Goal: Information Seeking & Learning: Learn about a topic

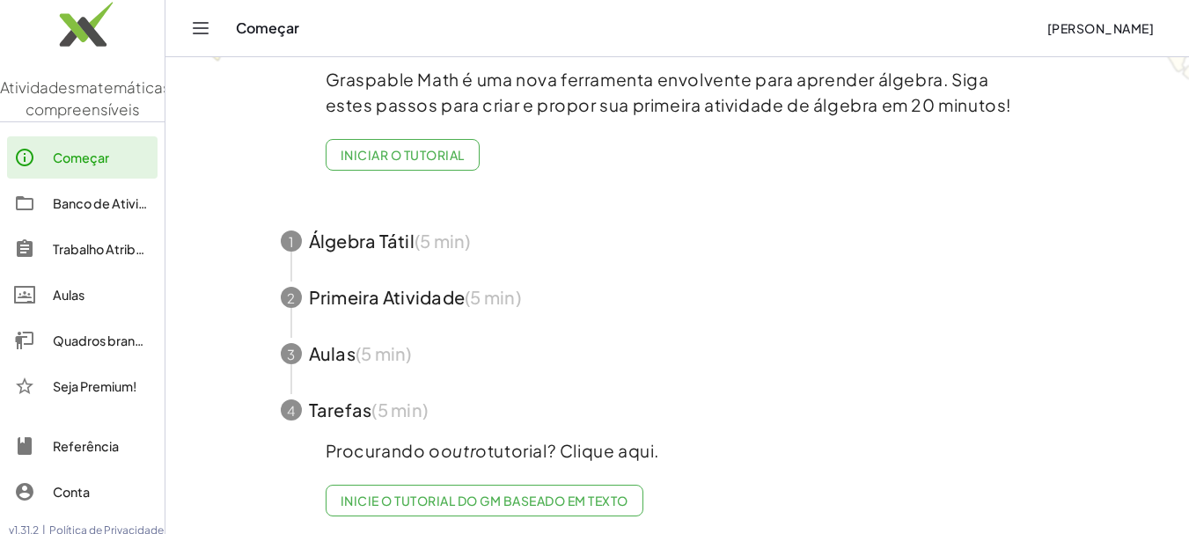
scroll to position [151, 0]
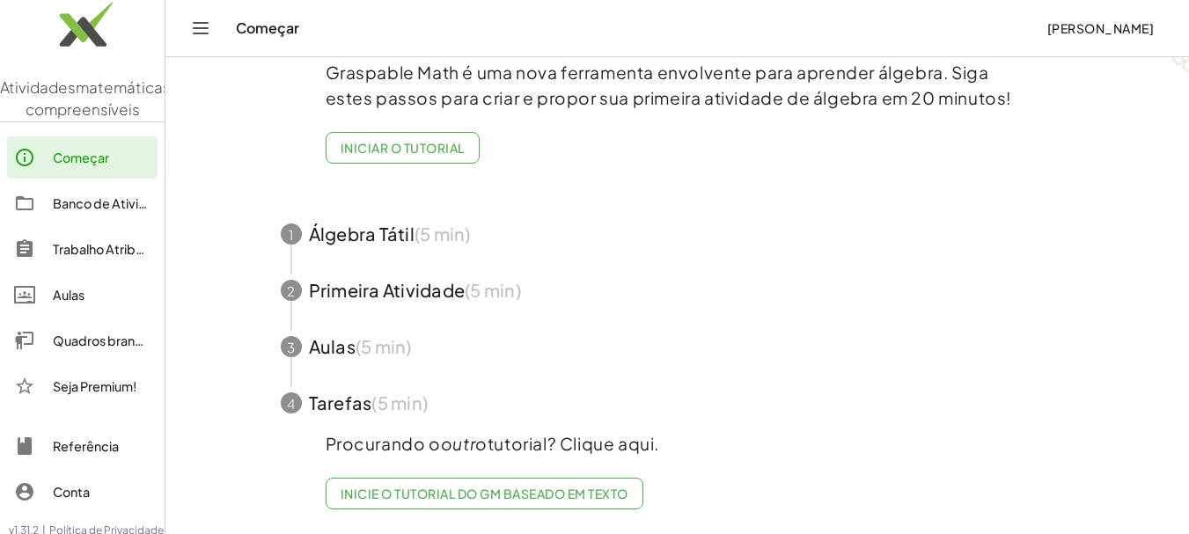
click at [99, 211] on font "Banco de Atividades" at bounding box center [115, 203] width 124 height 16
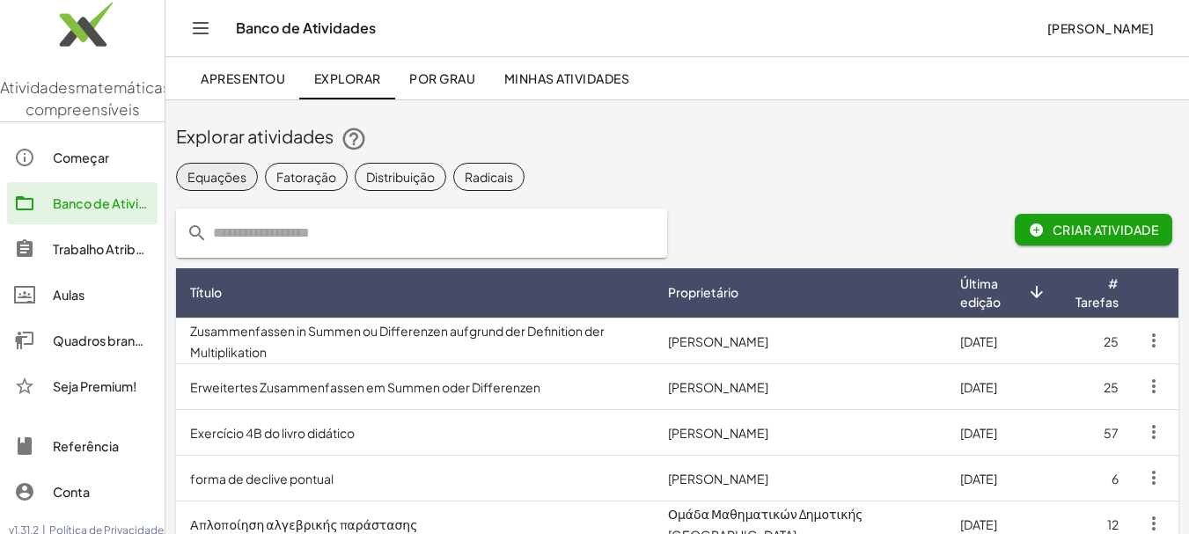
click at [213, 176] on font "Equações" at bounding box center [216, 177] width 59 height 16
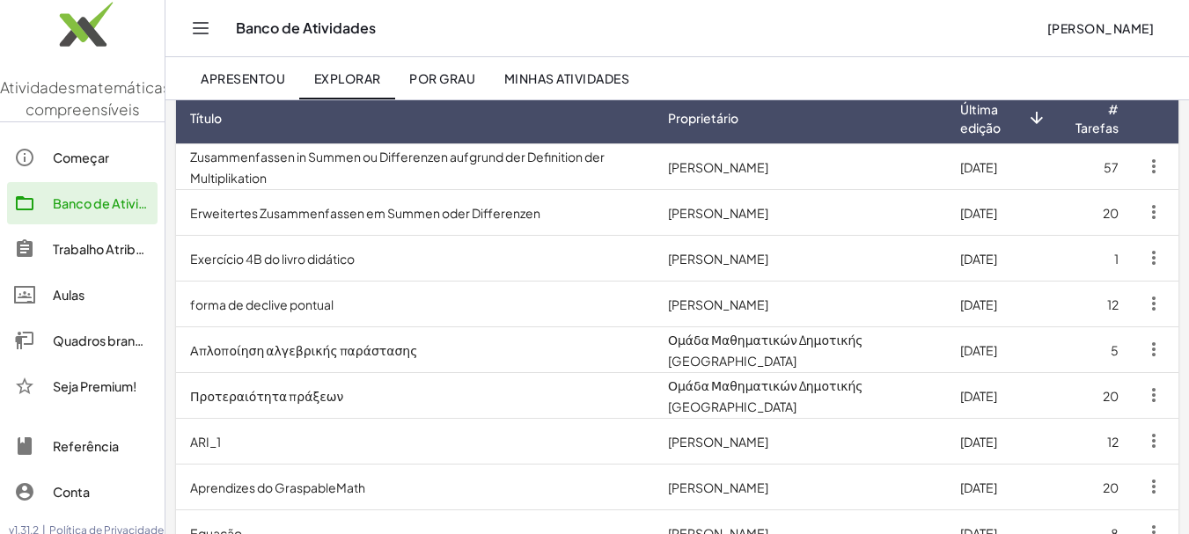
scroll to position [176, 0]
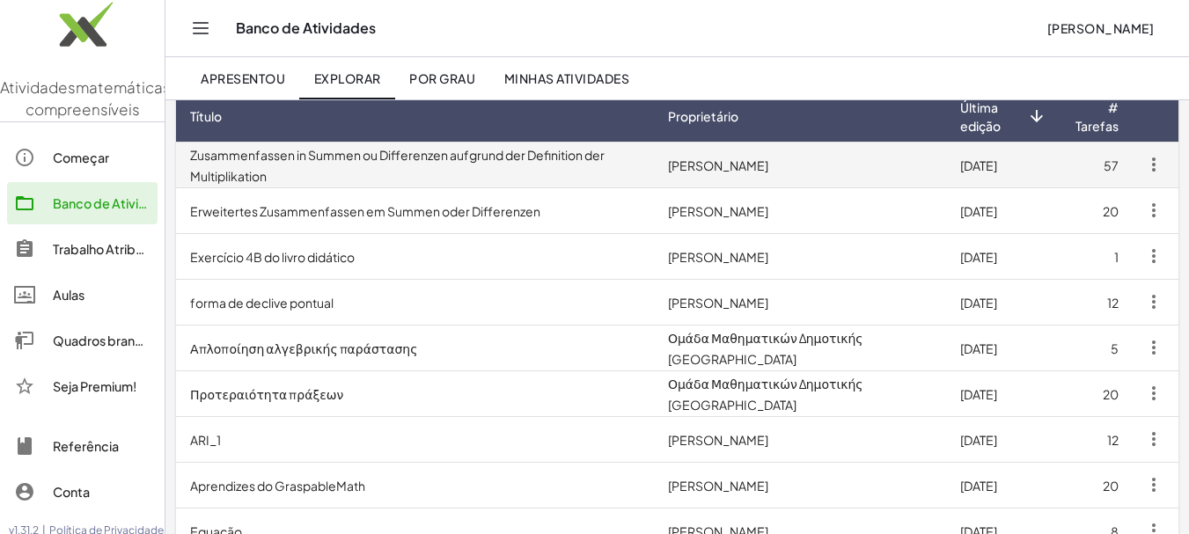
click at [411, 158] on font "Zusammenfassen in Summen ou Differenzen aufgrund der Definition der Multiplikat…" at bounding box center [397, 165] width 414 height 37
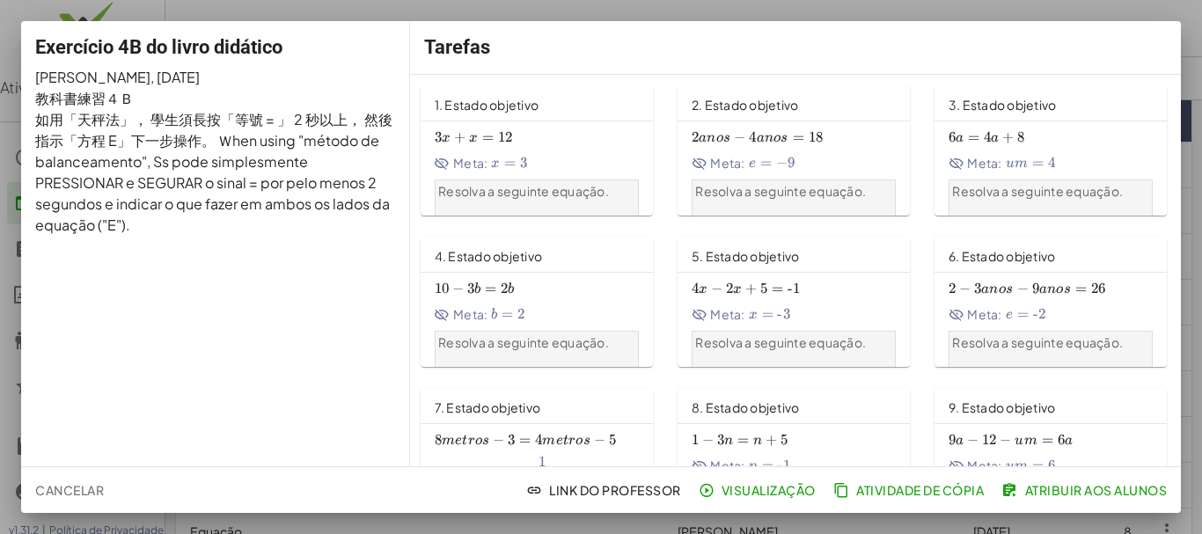
click at [523, 104] on font "1. Estado objetivo" at bounding box center [487, 105] width 105 height 16
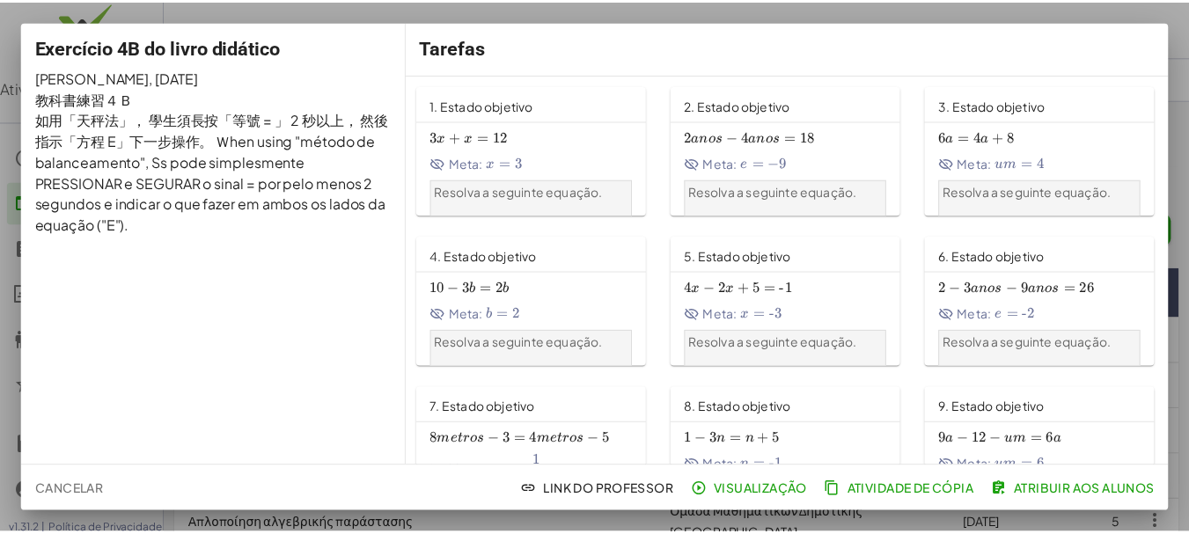
scroll to position [176, 0]
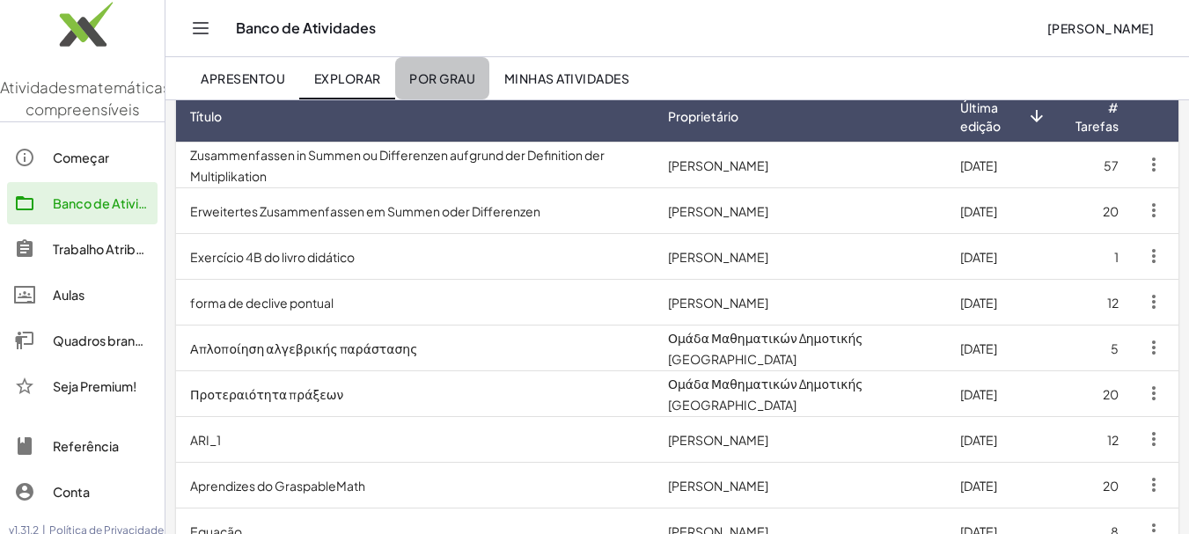
click at [453, 77] on font "Por grau" at bounding box center [442, 78] width 66 height 16
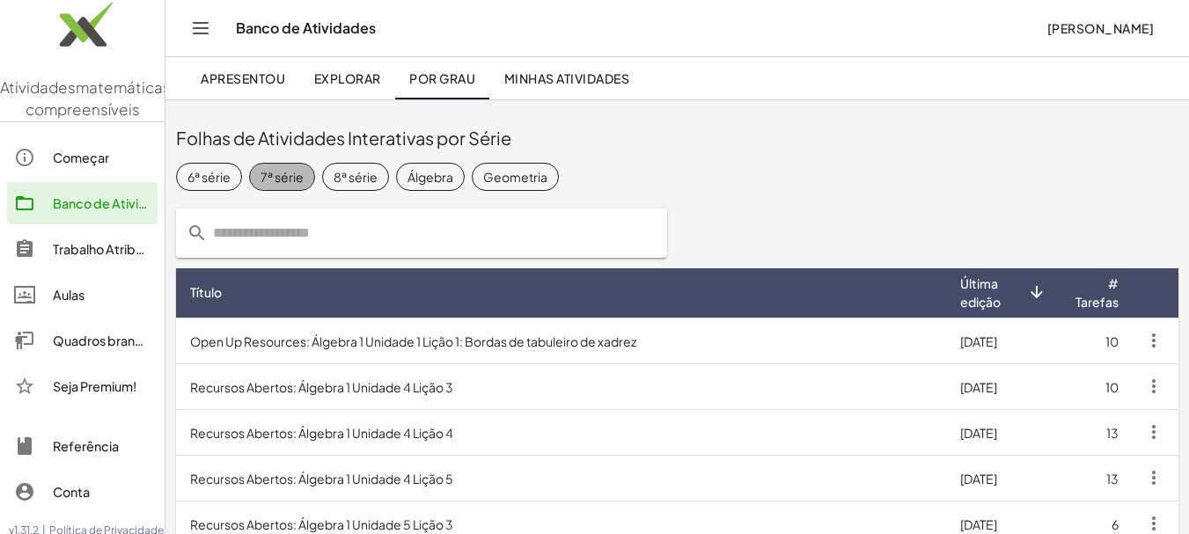
click at [276, 166] on span "7ª série" at bounding box center [282, 177] width 66 height 28
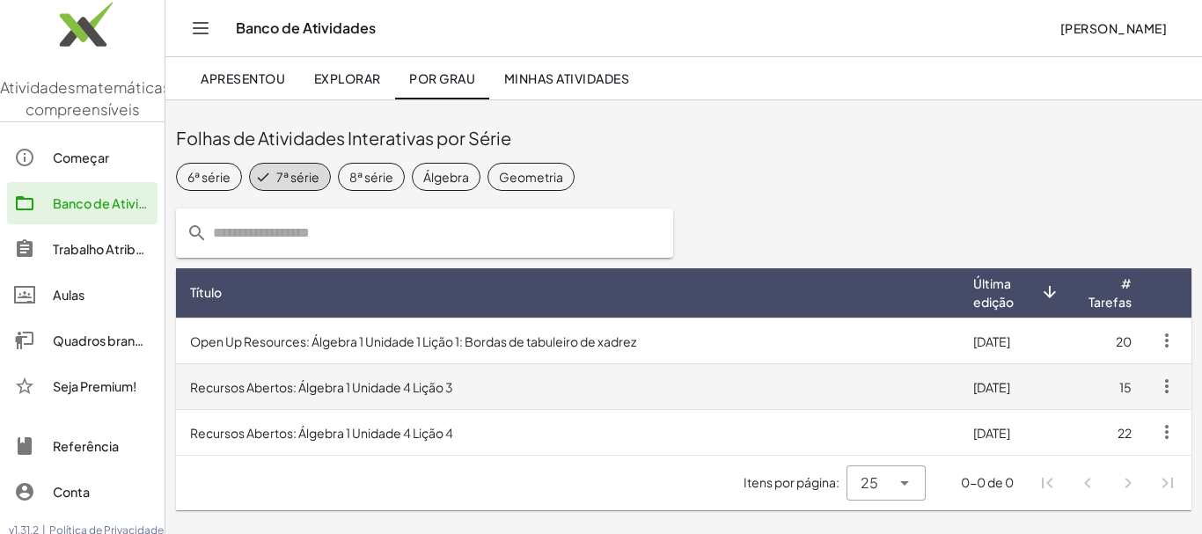
click at [385, 383] on font "Recursos Abertos: Álgebra 1 Unidade 4 Lição 3" at bounding box center [321, 387] width 263 height 16
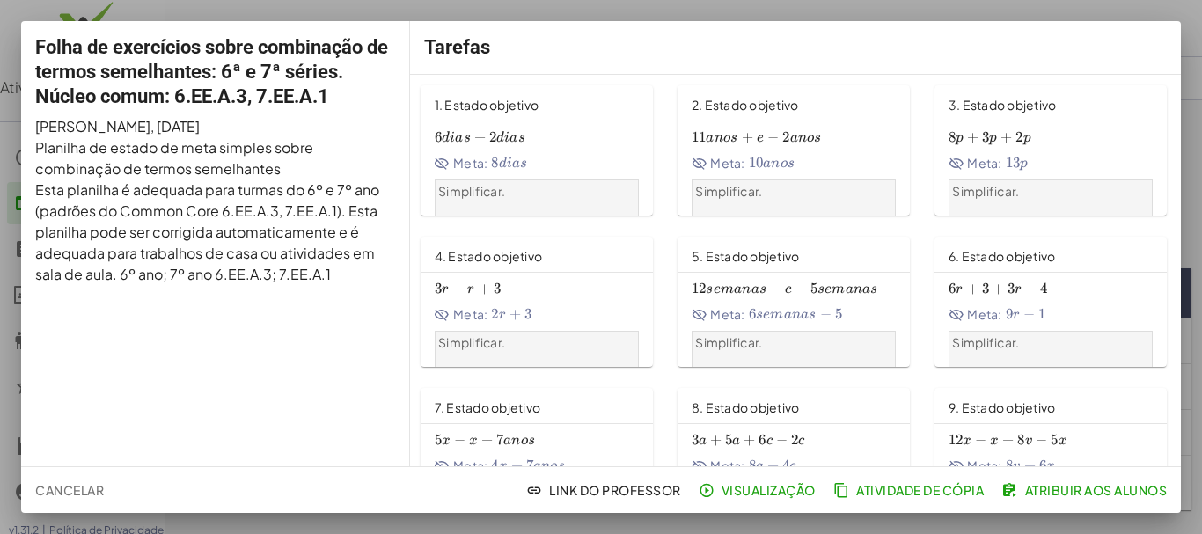
click at [484, 99] on font "1. Estado objetivo" at bounding box center [487, 105] width 105 height 16
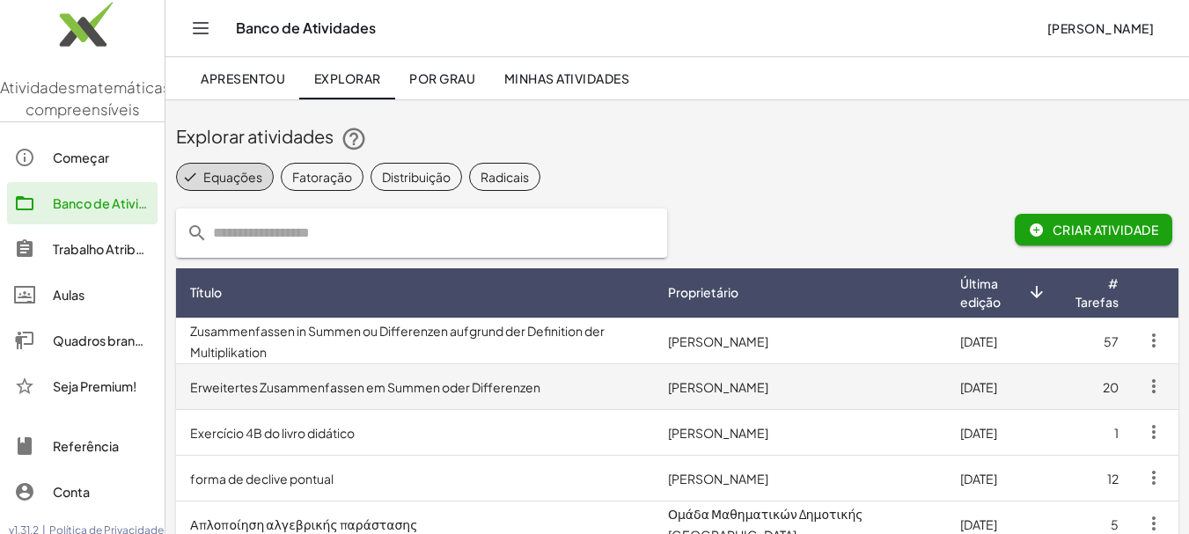
click at [422, 385] on font "Erweitertes Zusammenfassen em Summen oder Differenzen" at bounding box center [365, 387] width 350 height 16
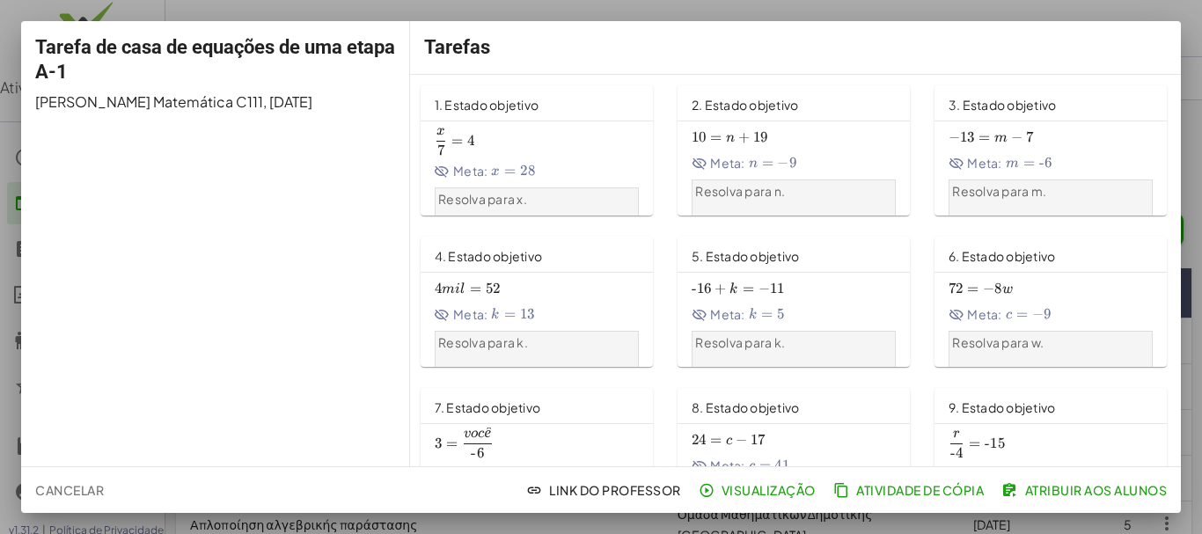
click at [462, 102] on font "1. Estado objetivo" at bounding box center [487, 105] width 105 height 16
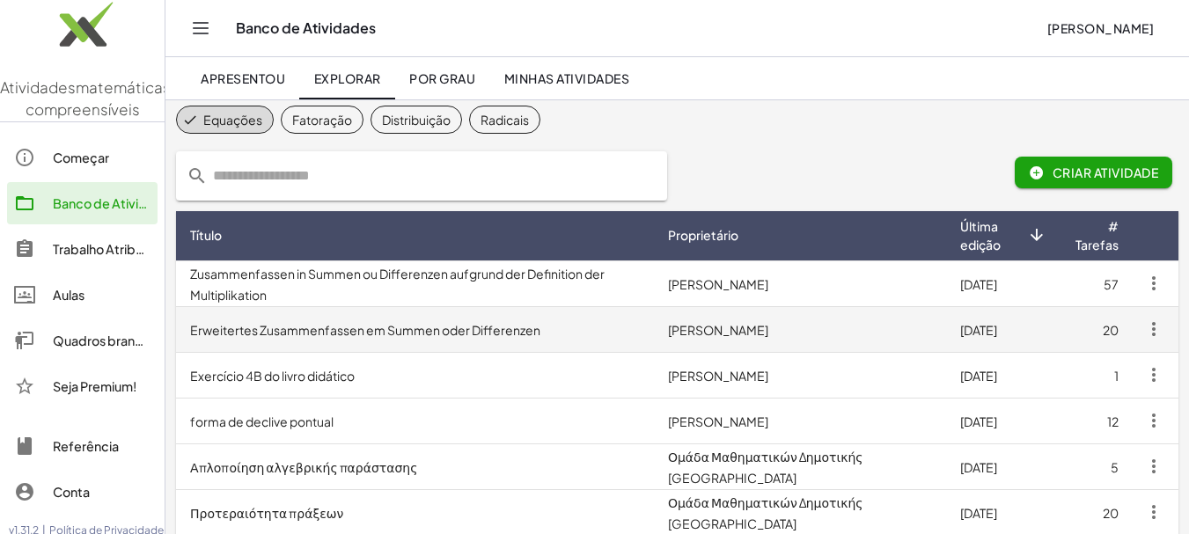
scroll to position [88, 0]
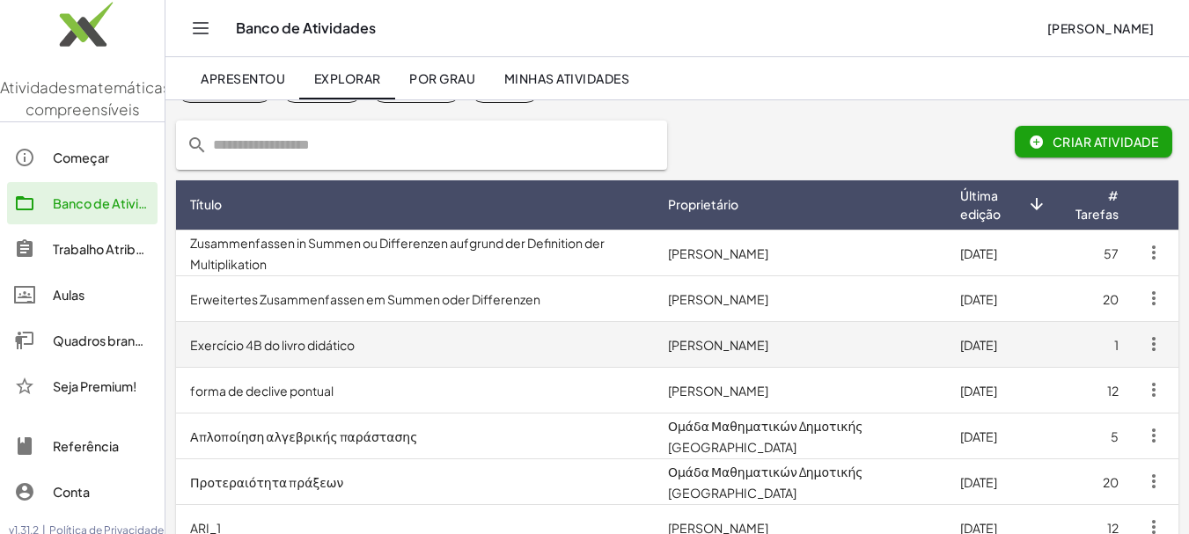
click at [313, 337] on font "Exercício 4B do livro didático" at bounding box center [272, 345] width 165 height 16
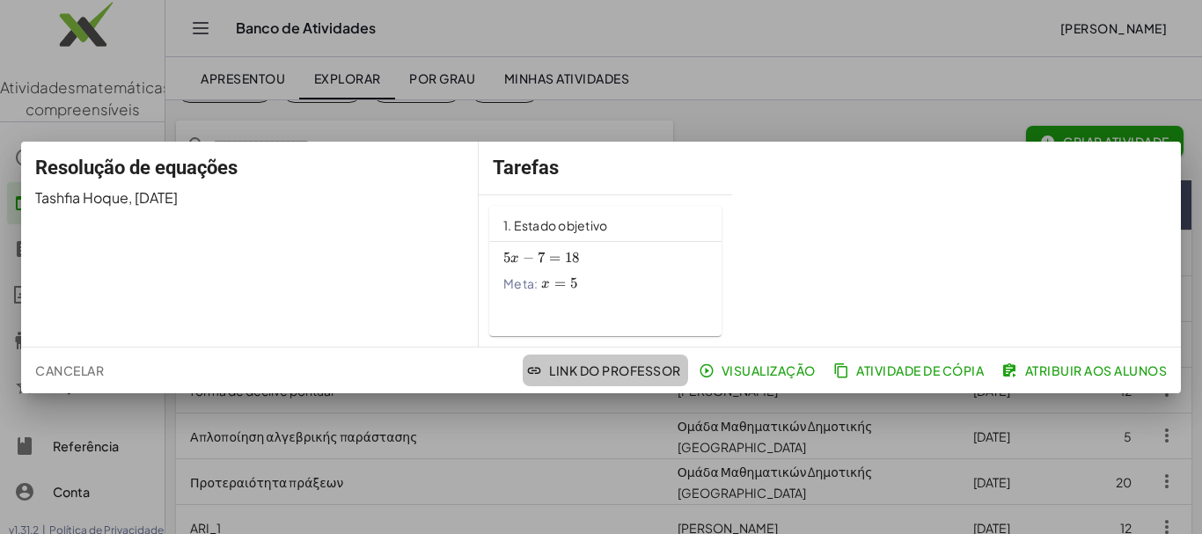
click at [611, 370] on font "Link do Professor" at bounding box center [614, 371] width 131 height 16
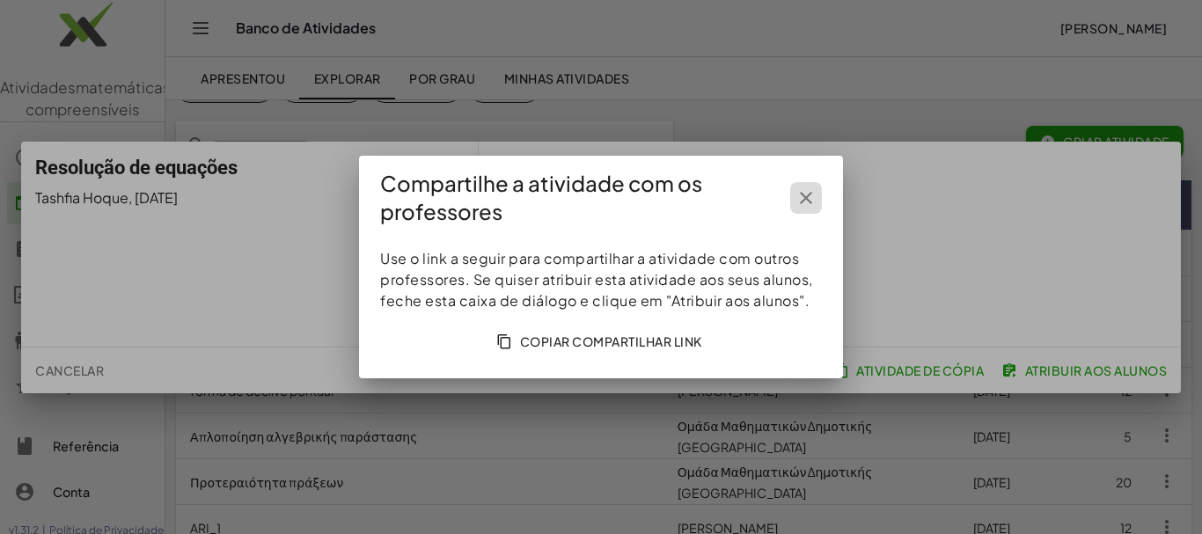
click at [807, 194] on icon "button" at bounding box center [806, 197] width 21 height 21
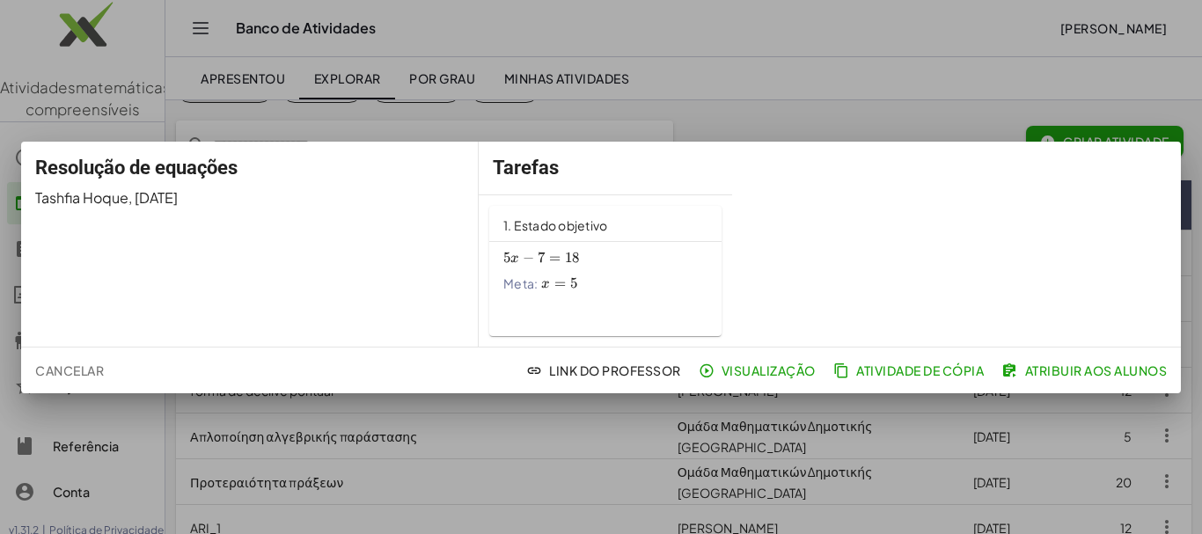
click at [1090, 368] on font "Atribuir aos alunos" at bounding box center [1096, 371] width 142 height 16
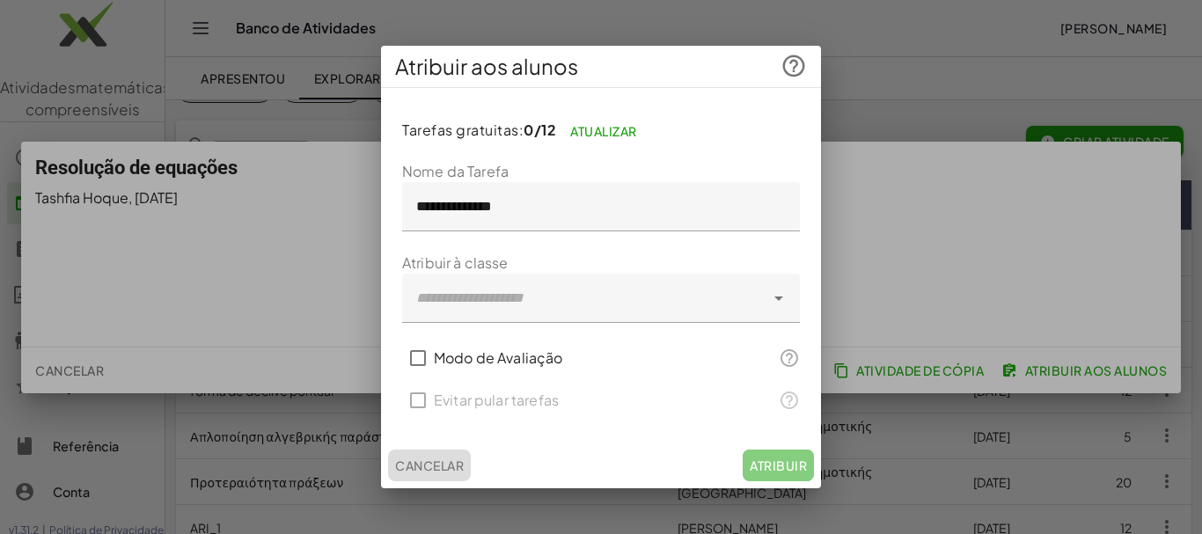
click at [452, 468] on font "Cancelar" at bounding box center [429, 466] width 69 height 16
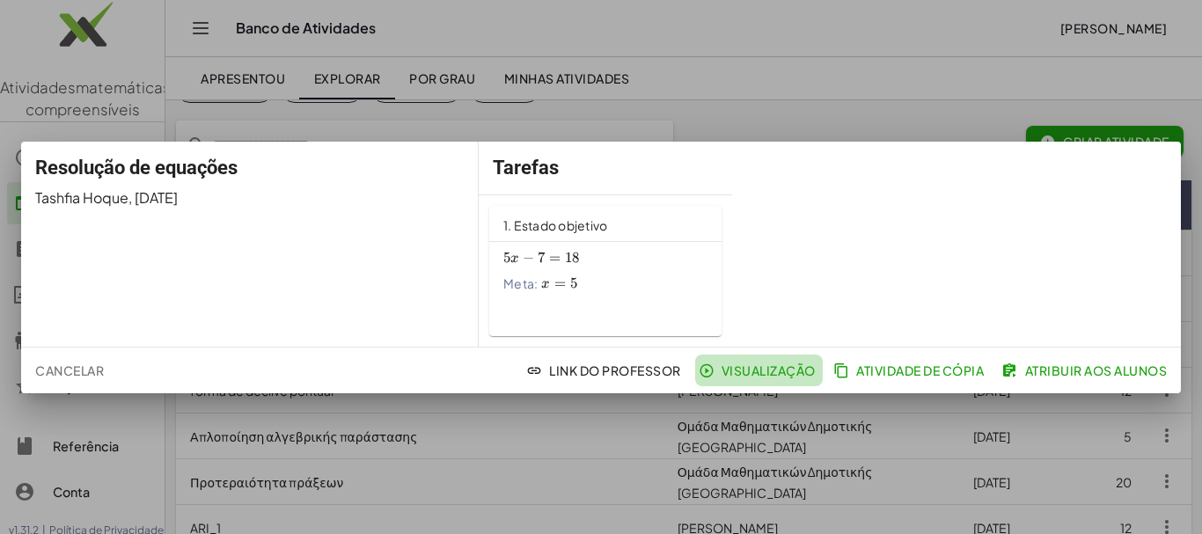
click at [762, 370] on font "Visualização" at bounding box center [769, 371] width 94 height 16
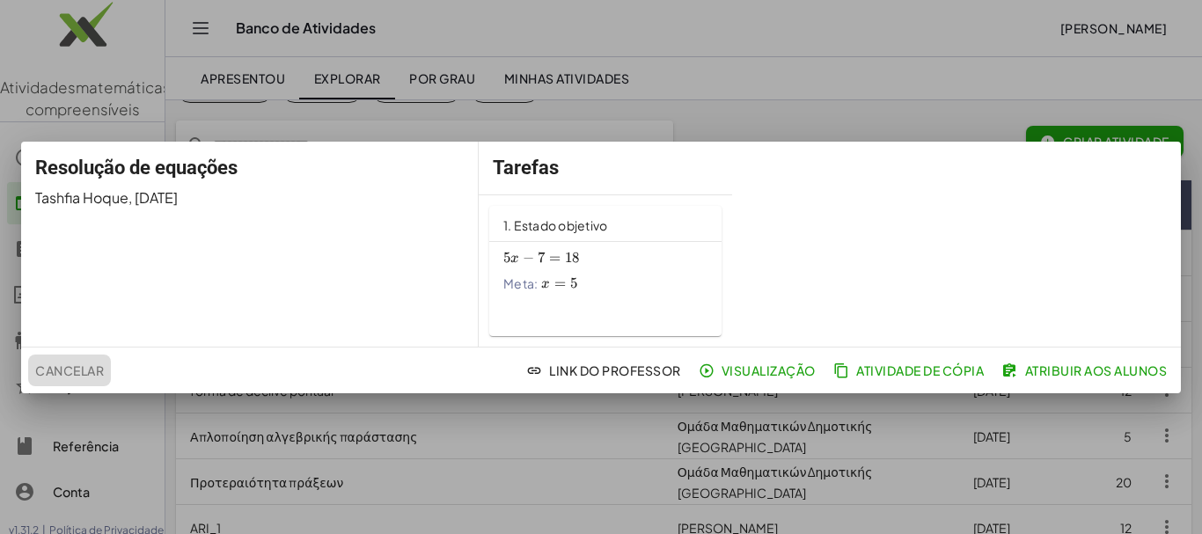
click at [68, 368] on font "Cancelar" at bounding box center [69, 371] width 69 height 16
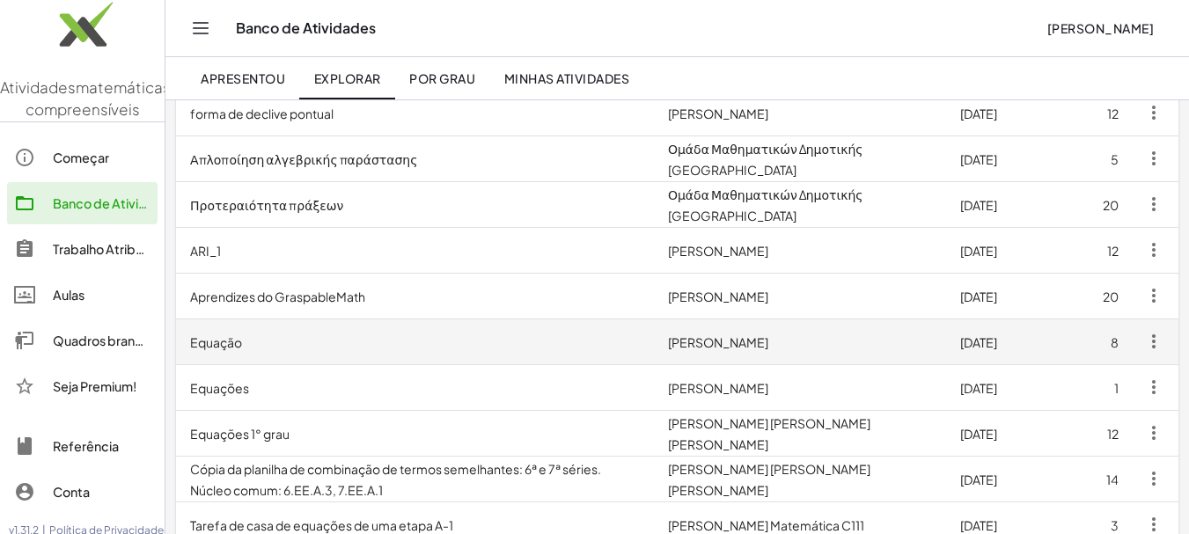
scroll to position [440, 0]
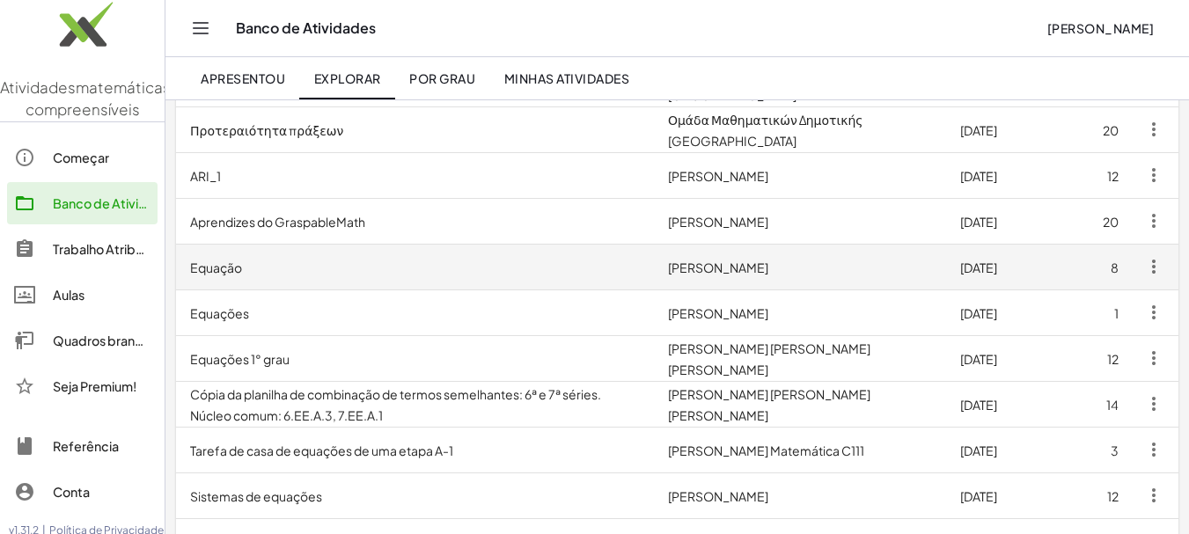
click at [218, 258] on font "Equação" at bounding box center [216, 266] width 52 height 16
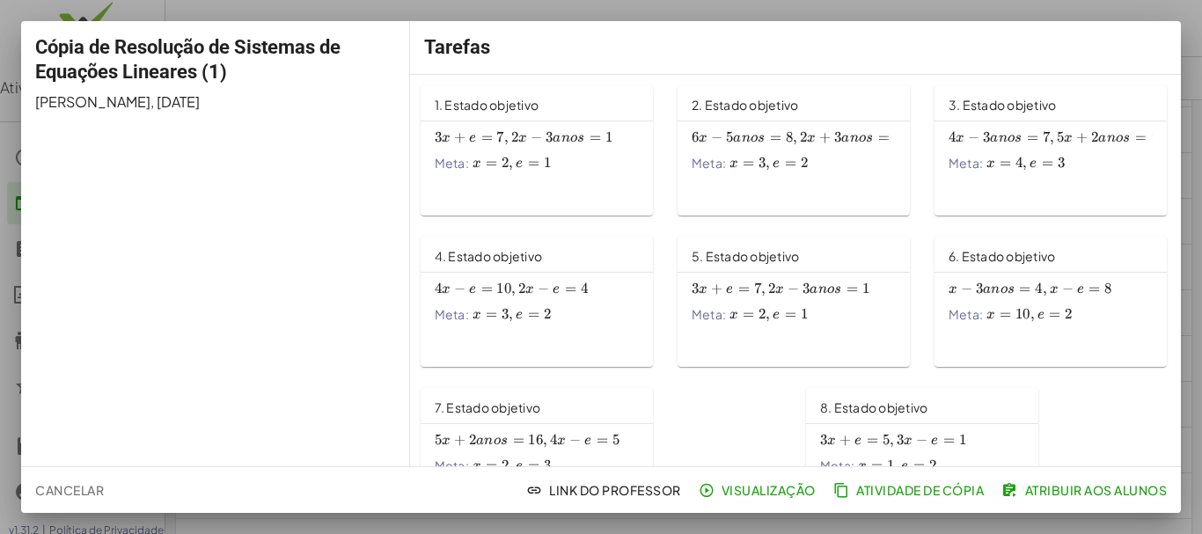
click at [505, 101] on font "1. Estado objetivo" at bounding box center [487, 105] width 105 height 16
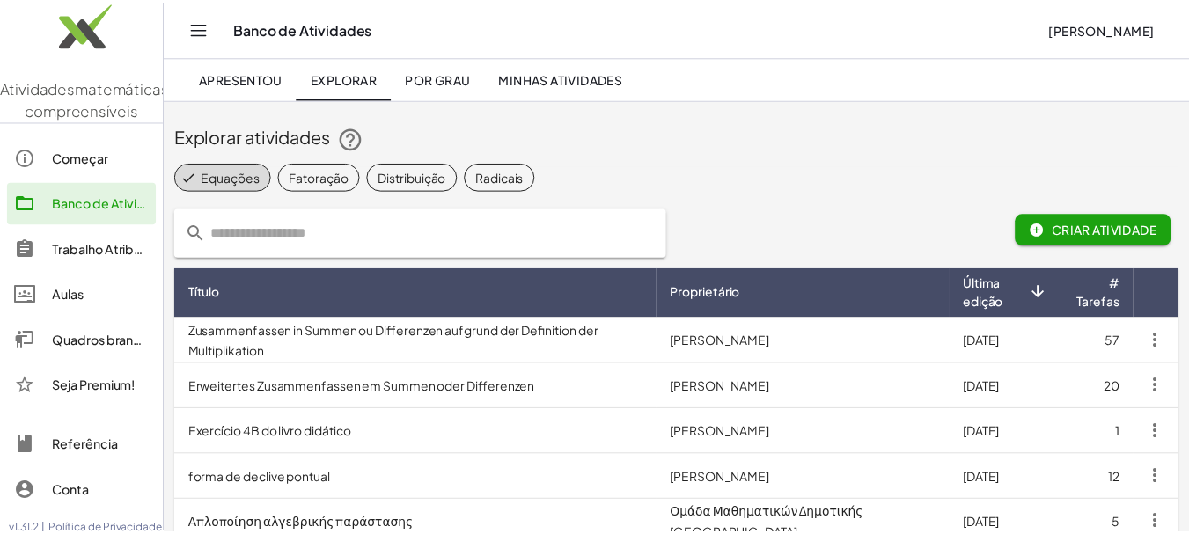
scroll to position [440, 0]
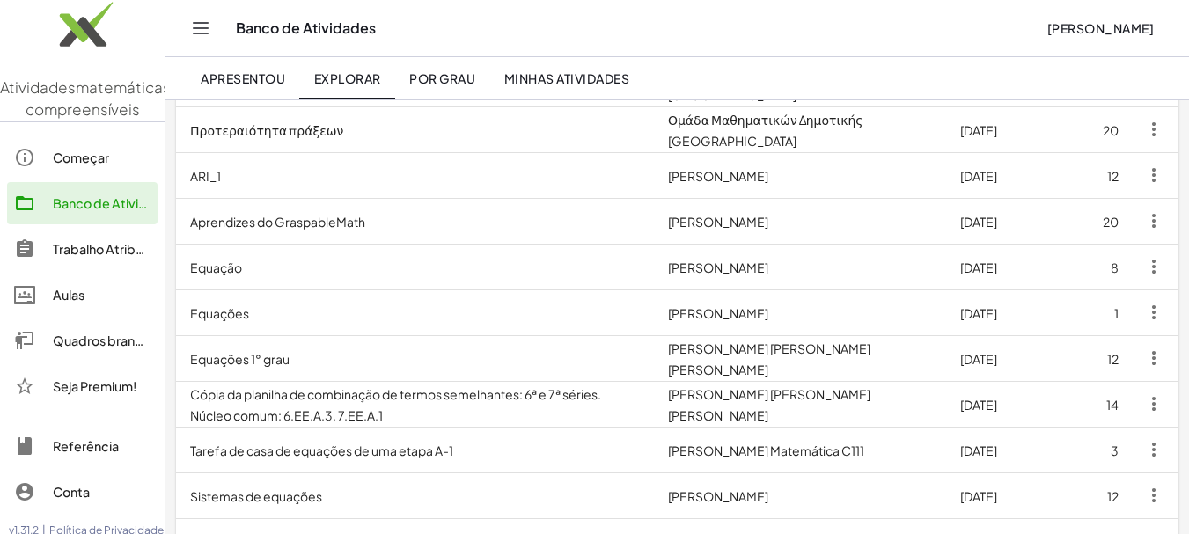
click at [69, 303] on font "Aulas" at bounding box center [69, 295] width 32 height 16
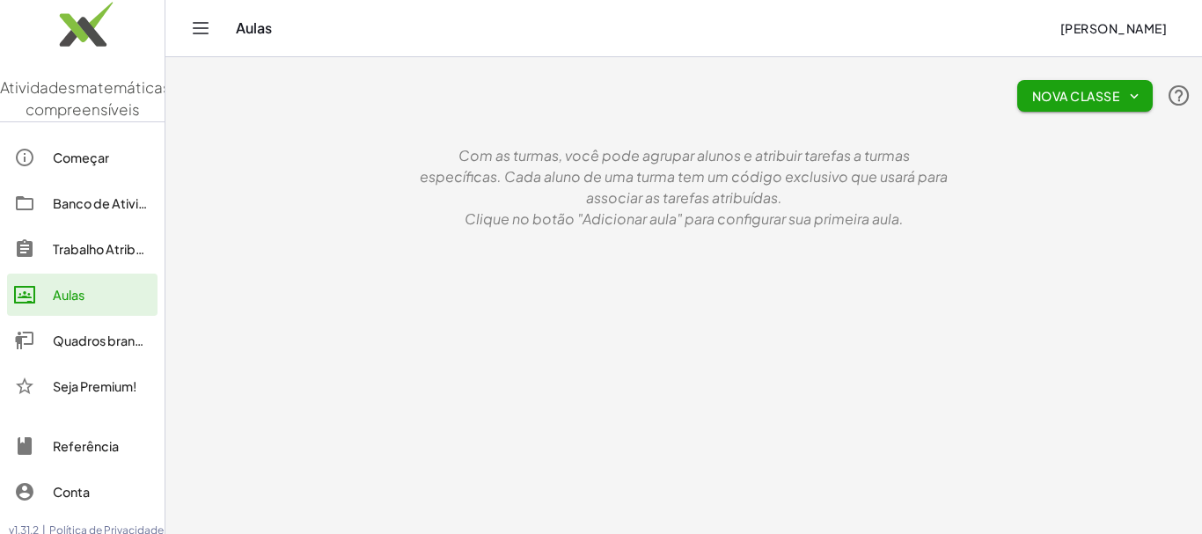
click at [266, 29] on div "Aulas" at bounding box center [641, 28] width 810 height 18
click at [202, 30] on icon "Alternar navegação" at bounding box center [200, 28] width 21 height 21
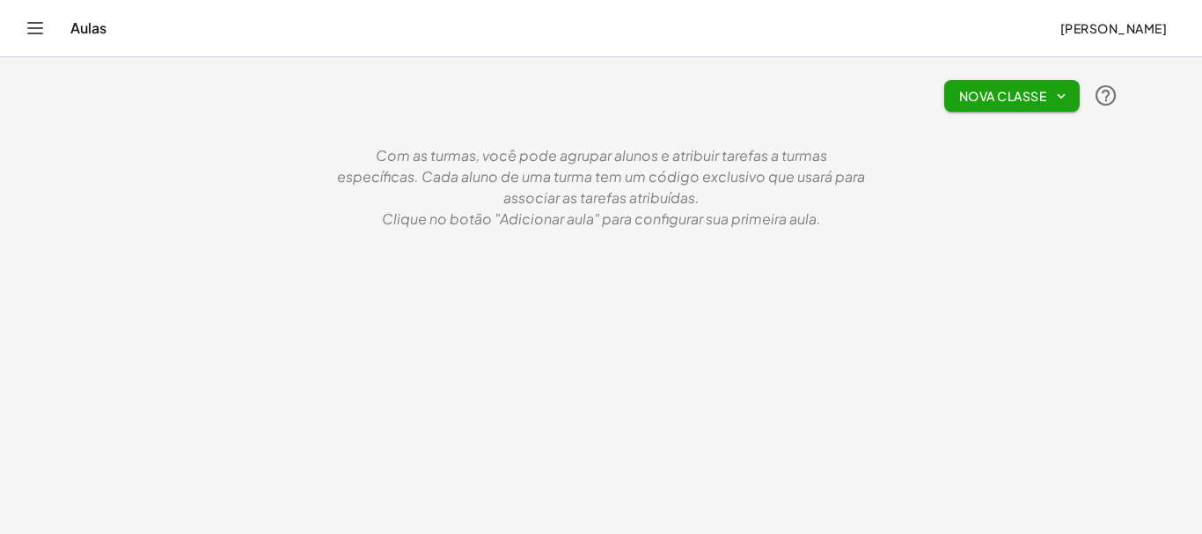
click at [1058, 95] on icon "button" at bounding box center [1061, 96] width 16 height 16
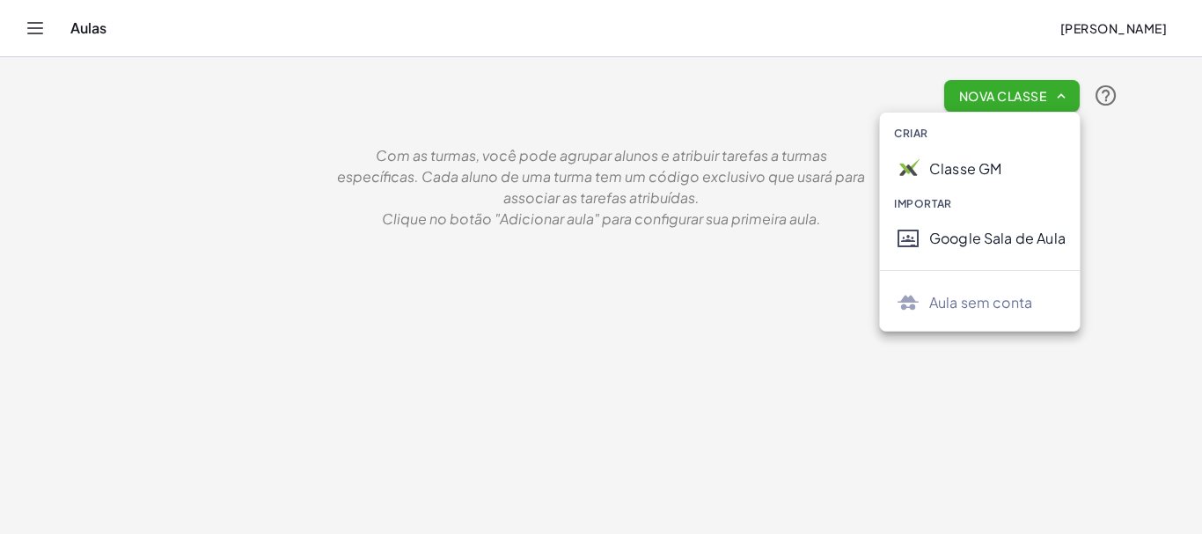
click at [1061, 89] on icon "button" at bounding box center [1061, 96] width 16 height 16
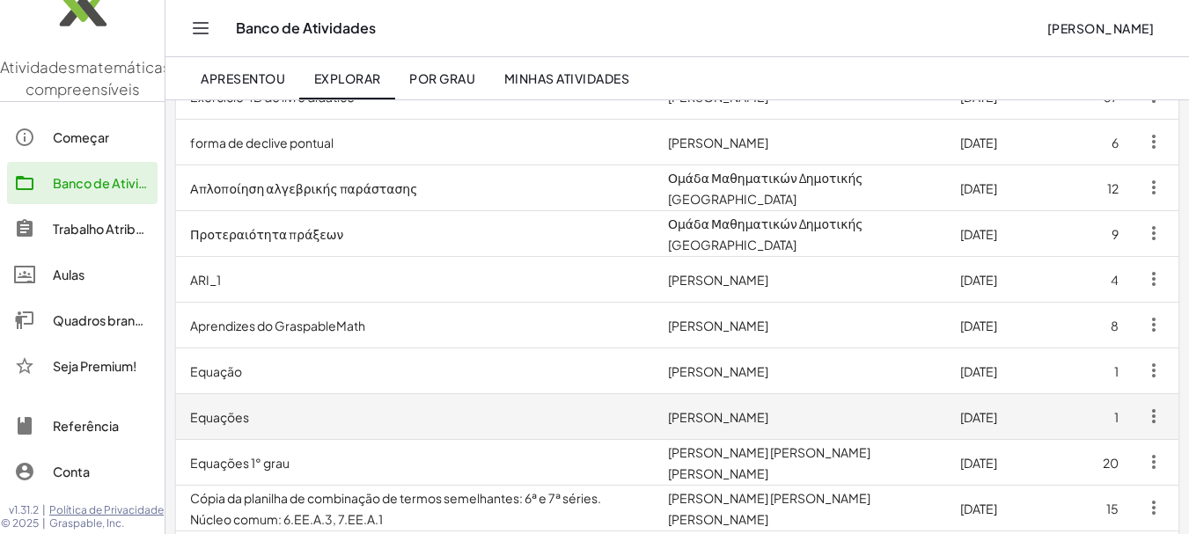
scroll to position [440, 0]
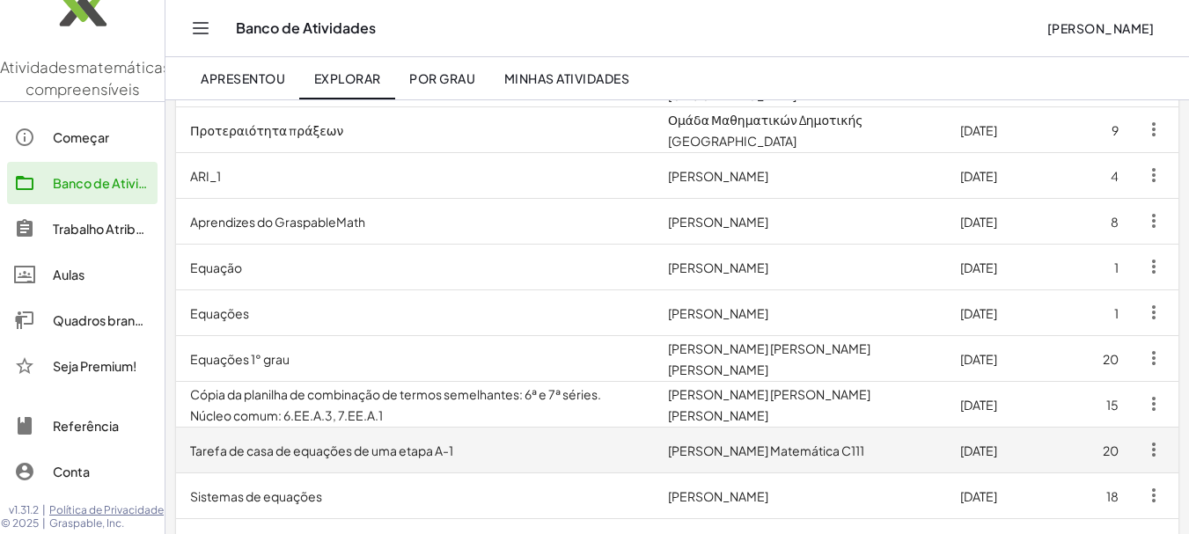
click at [297, 451] on font "Tarefa de casa de equações de uma etapa A-1" at bounding box center [321, 451] width 263 height 16
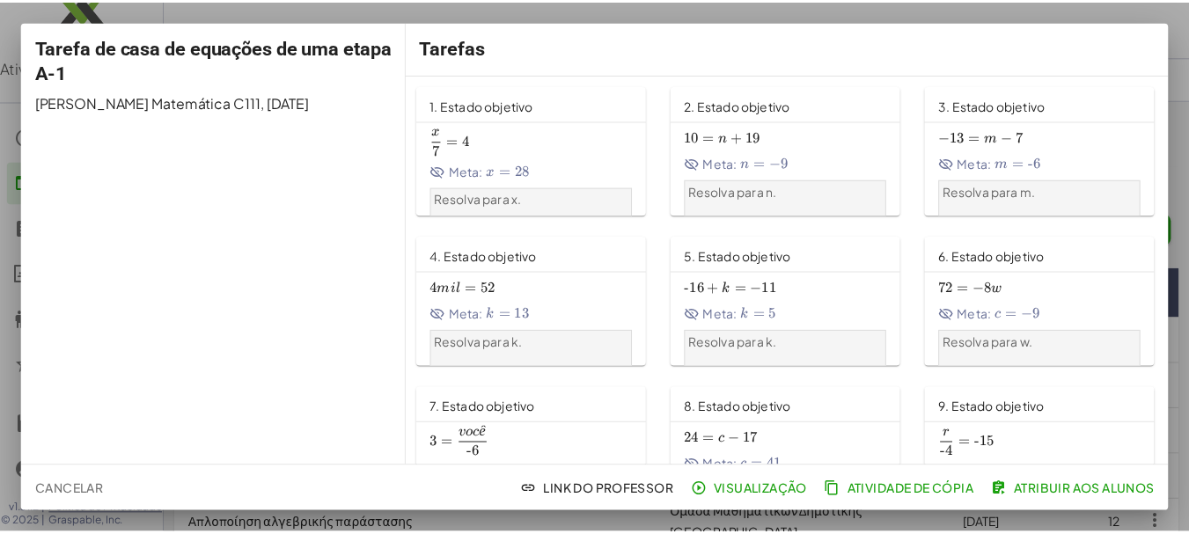
scroll to position [440, 0]
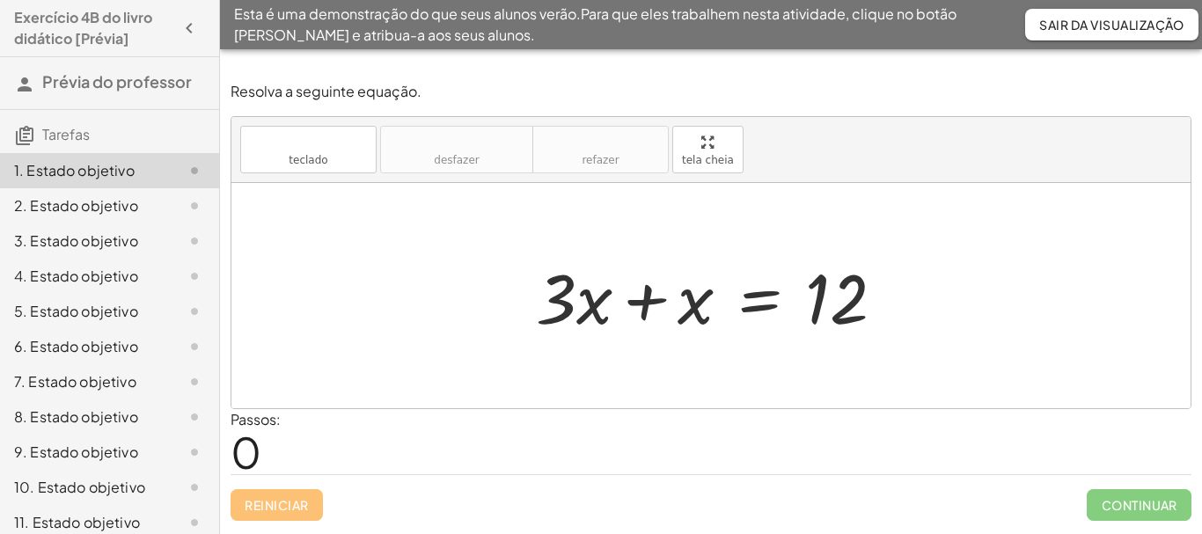
drag, startPoint x: 710, startPoint y: 147, endPoint x: 710, endPoint y: 253, distance: 106.5
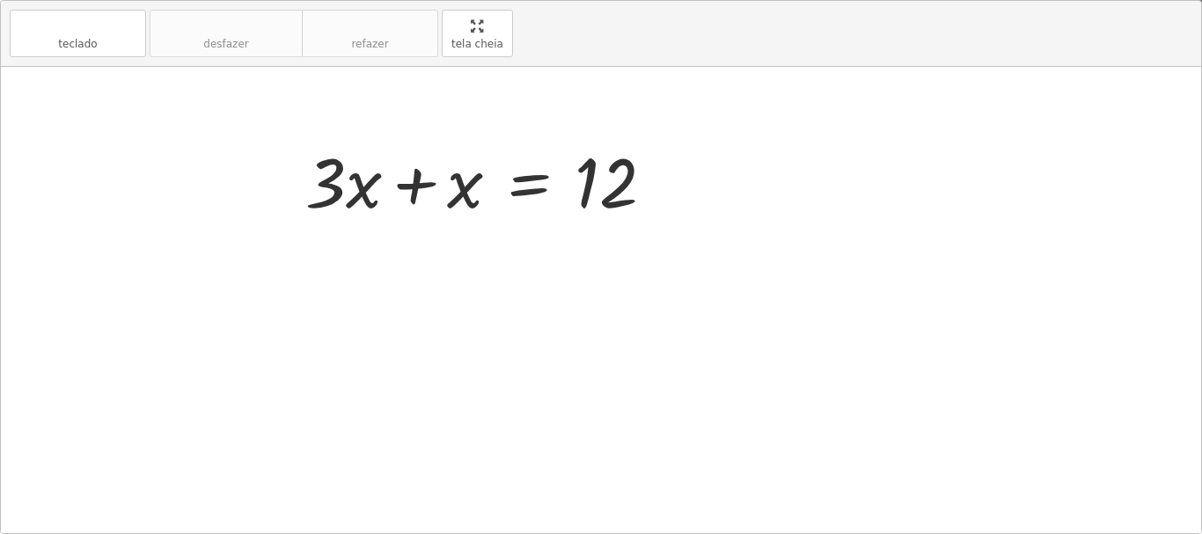
click at [710, 253] on div "teclado teclado desfazer desfazer refazer refazer tela cheia + × 3 × x + x = 12…" at bounding box center [601, 267] width 1200 height 532
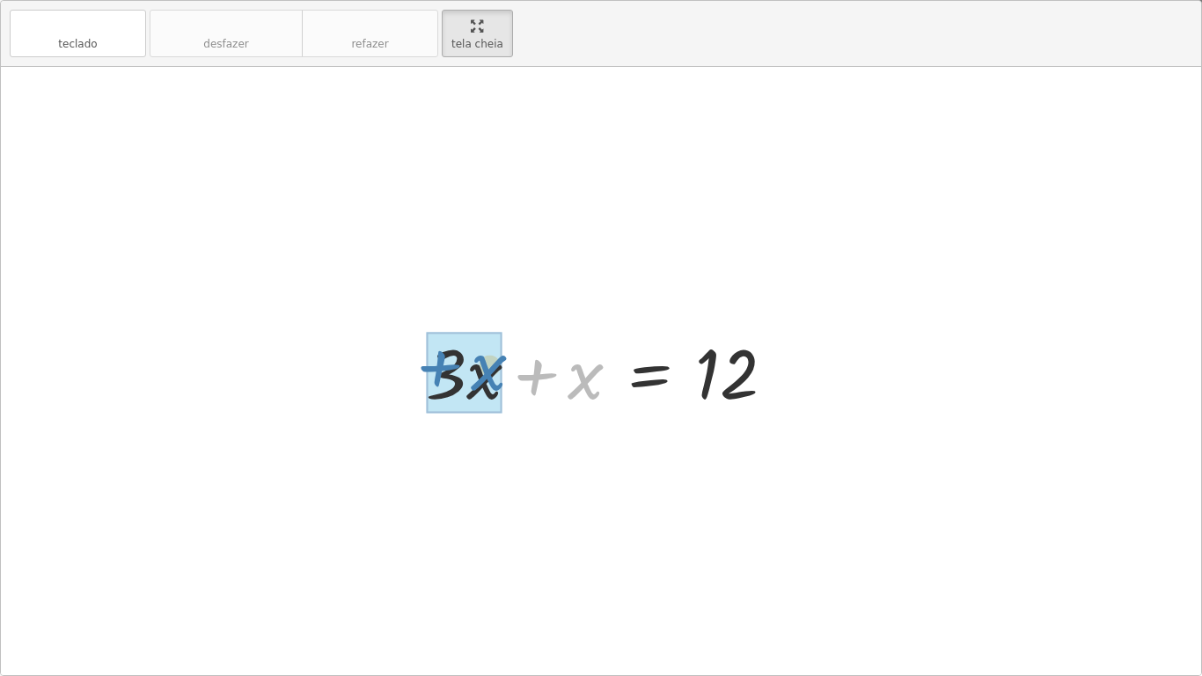
drag, startPoint x: 588, startPoint y: 378, endPoint x: 491, endPoint y: 370, distance: 97.2
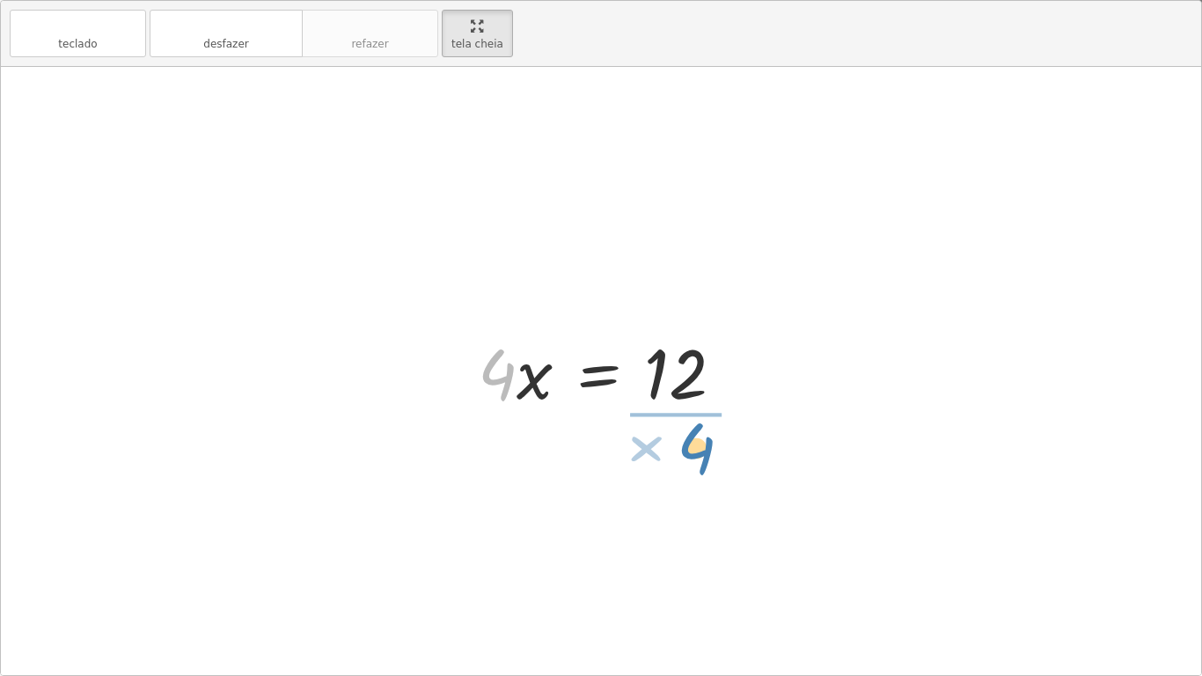
drag, startPoint x: 499, startPoint y: 376, endPoint x: 698, endPoint y: 451, distance: 212.8
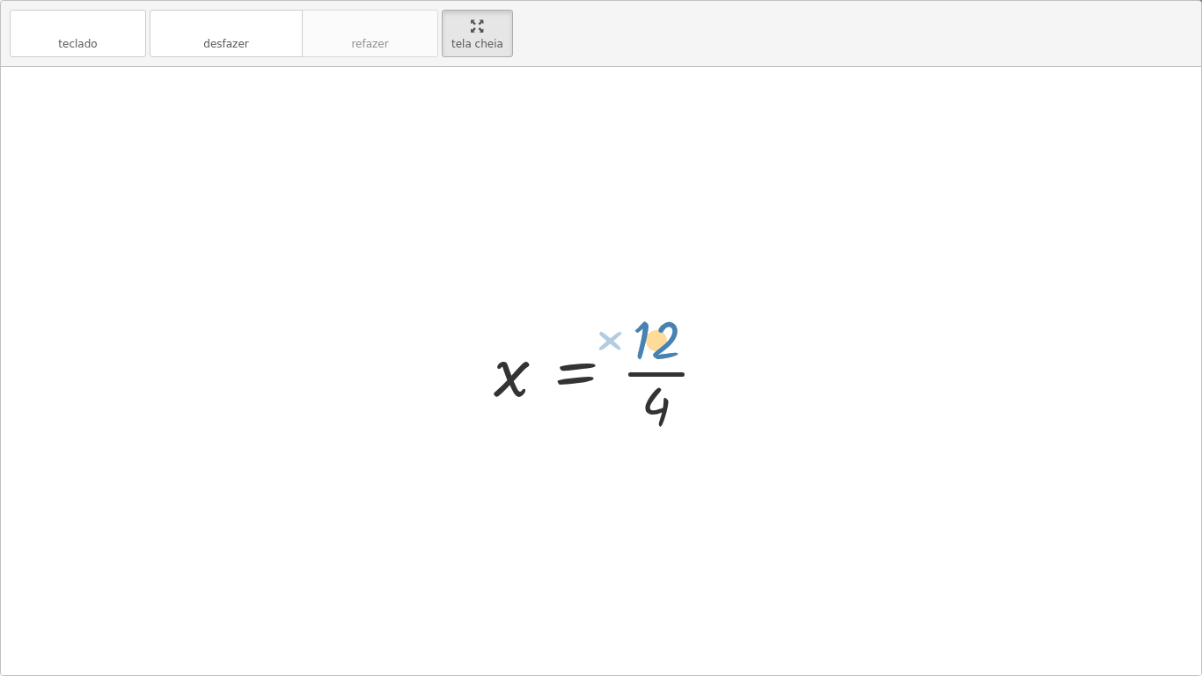
click at [658, 320] on div at bounding box center [608, 371] width 246 height 136
click at [657, 337] on div at bounding box center [608, 371] width 246 height 136
click at [694, 377] on div at bounding box center [608, 371] width 246 height 136
click at [532, 461] on div at bounding box center [601, 371] width 1200 height 608
click at [819, 533] on div at bounding box center [601, 371] width 1200 height 608
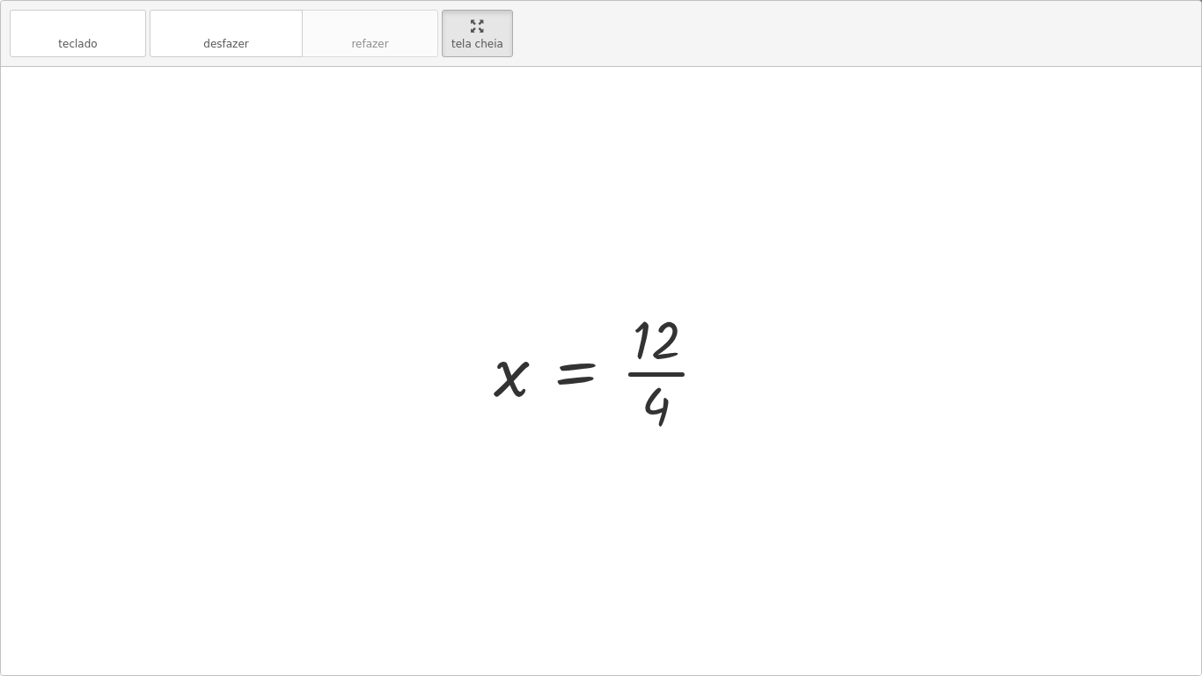
click at [518, 467] on div at bounding box center [601, 371] width 1200 height 608
click at [658, 373] on div at bounding box center [608, 371] width 246 height 136
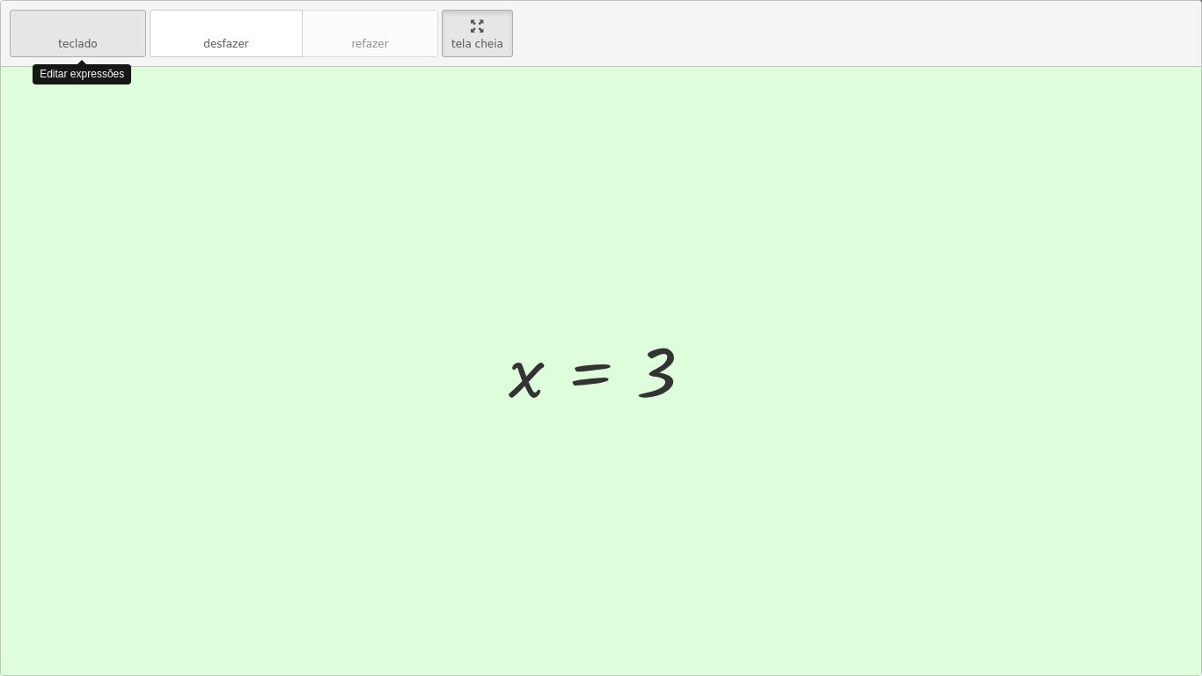
click at [66, 44] on font "teclado" at bounding box center [77, 44] width 39 height 12
click at [75, 46] on font "teclado" at bounding box center [77, 44] width 39 height 12
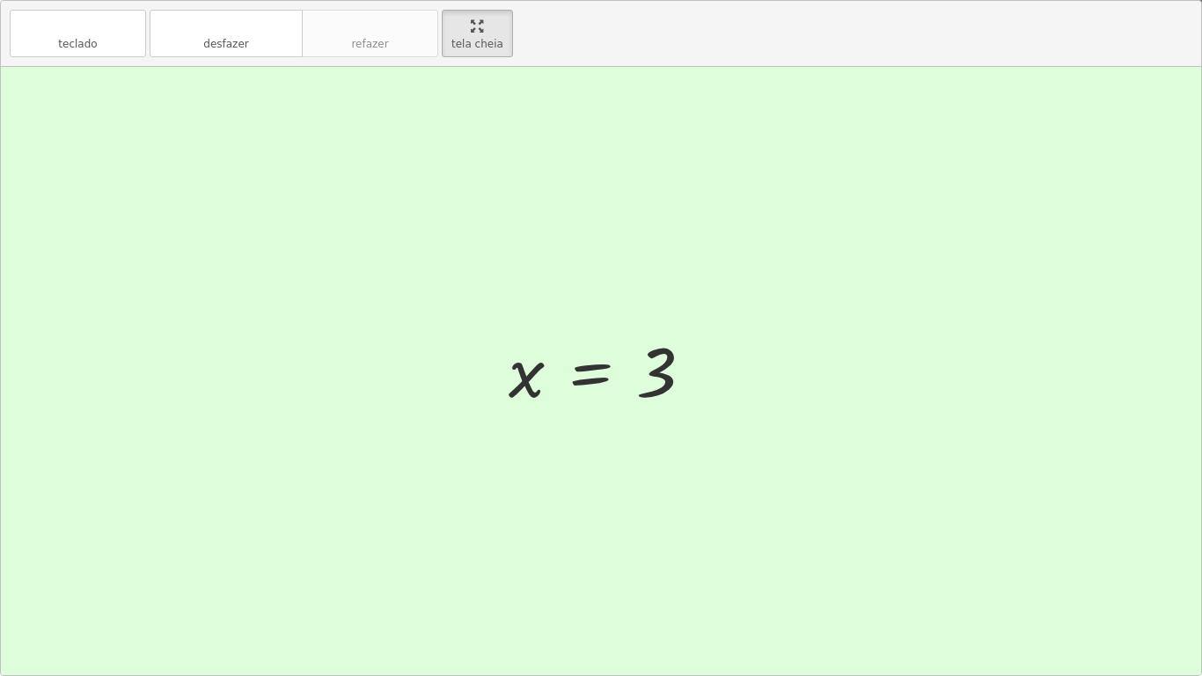
drag, startPoint x: 487, startPoint y: 34, endPoint x: 487, endPoint y: -72, distance: 106.5
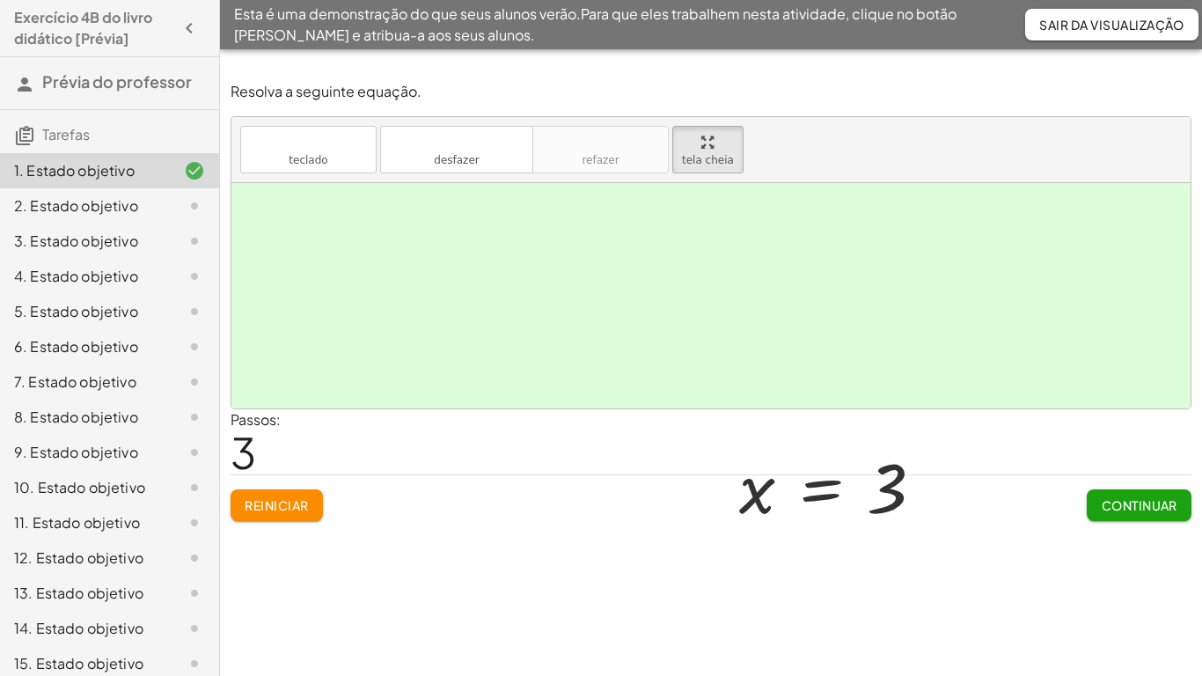
click at [487, 0] on html "Exercício 4B do livro didático [Prévia] Prévia do professor Tarefas 1. Estado o…" at bounding box center [601, 338] width 1202 height 676
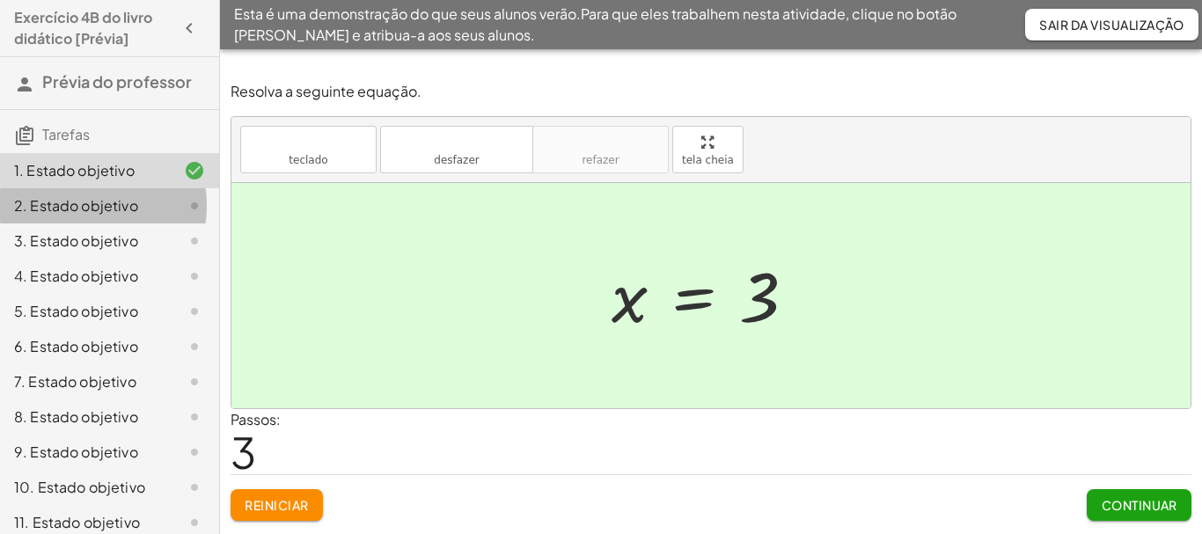
click at [114, 201] on font "2. Estado objetivo" at bounding box center [76, 205] width 124 height 18
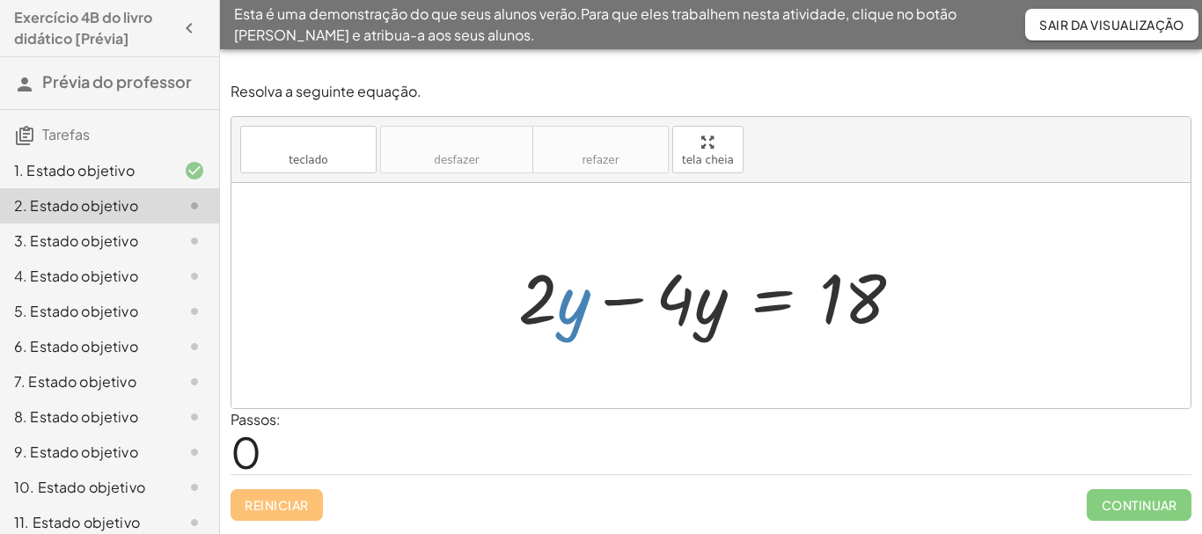
click at [575, 313] on div at bounding box center [717, 296] width 415 height 91
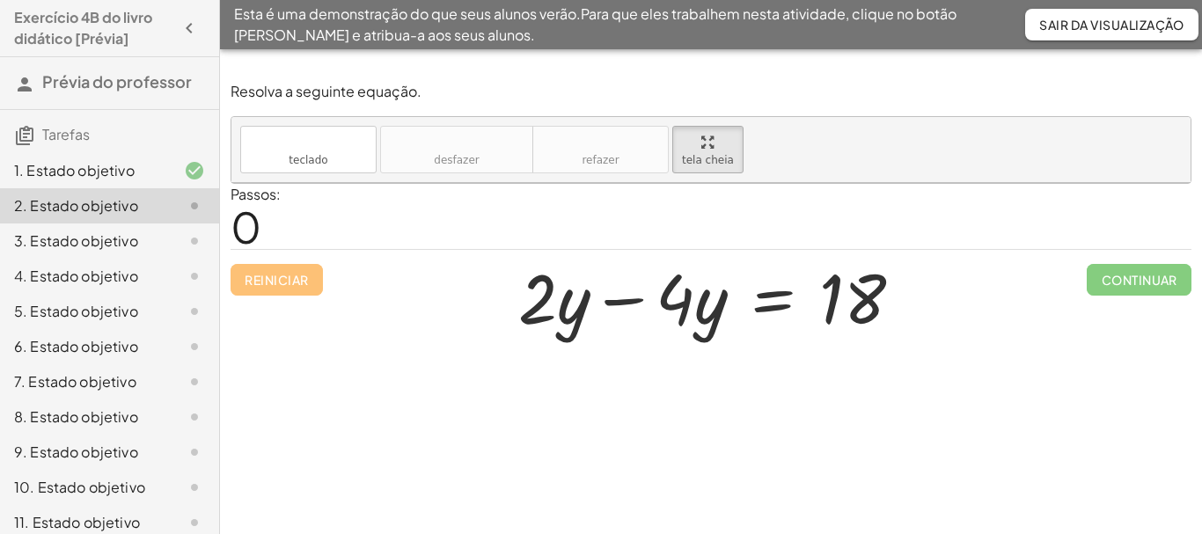
click at [704, 183] on div "teclado teclado desfazer desfazer refazer refazer tela cheia + × 2 × y − × 4 × …" at bounding box center [710, 150] width 959 height 66
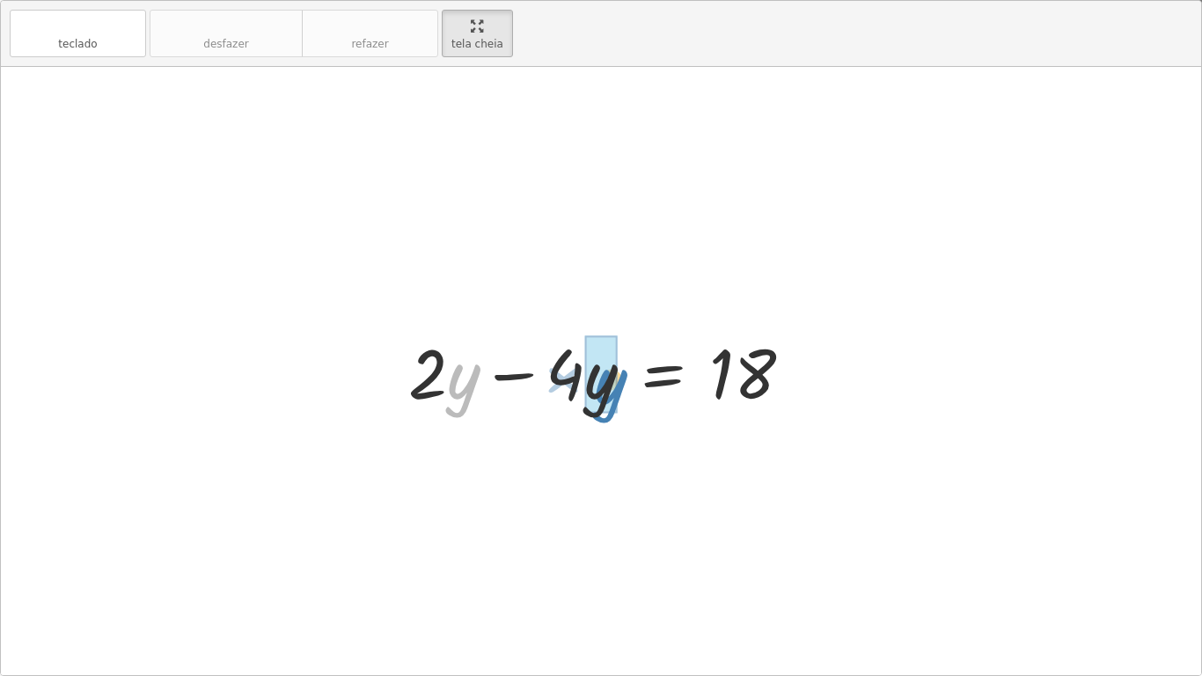
drag, startPoint x: 458, startPoint y: 384, endPoint x: 604, endPoint y: 389, distance: 146.2
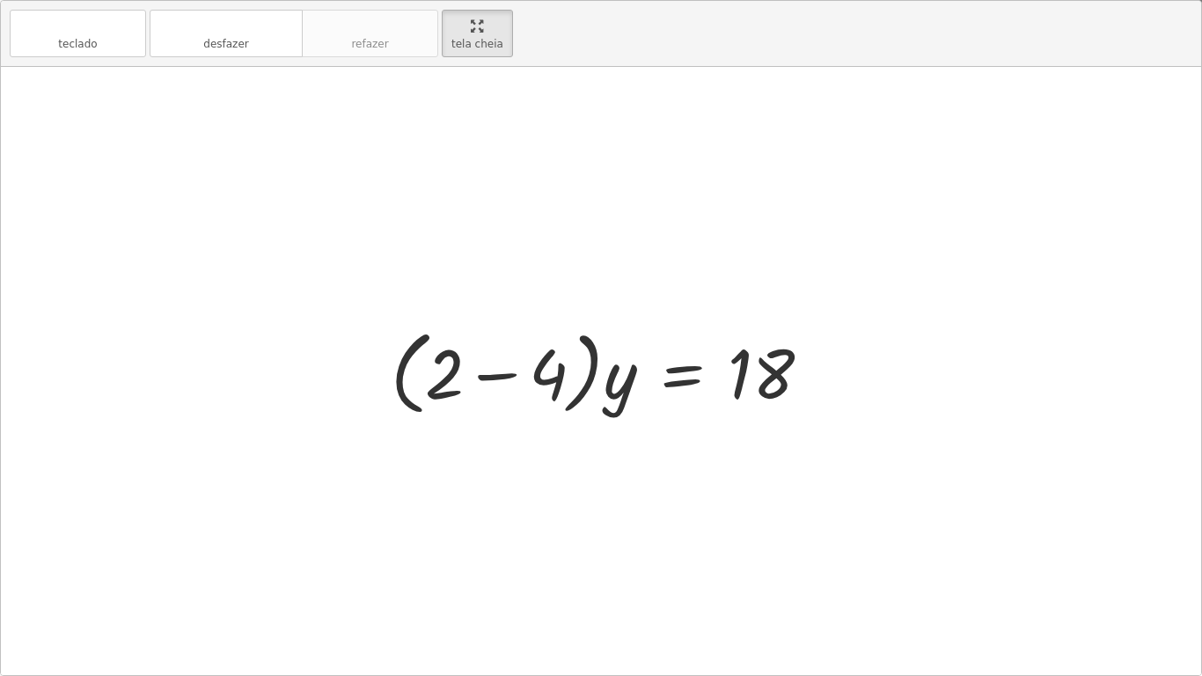
click at [561, 373] on div at bounding box center [608, 370] width 452 height 101
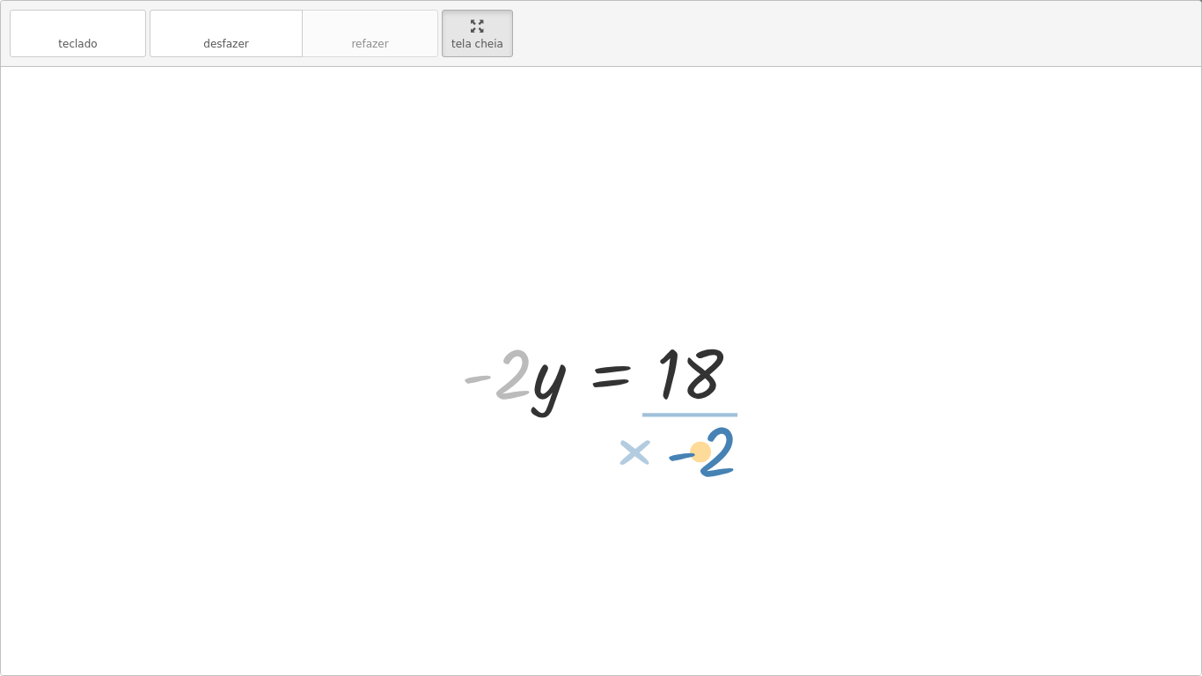
drag, startPoint x: 512, startPoint y: 385, endPoint x: 716, endPoint y: 464, distance: 219.0
click at [716, 464] on div "+ × 2 × y − × 4 × y = 18 × ( + 2 − 4 ) × y = 18 × - 2 2 × y = 18 × -" at bounding box center [601, 371] width 1200 height 608
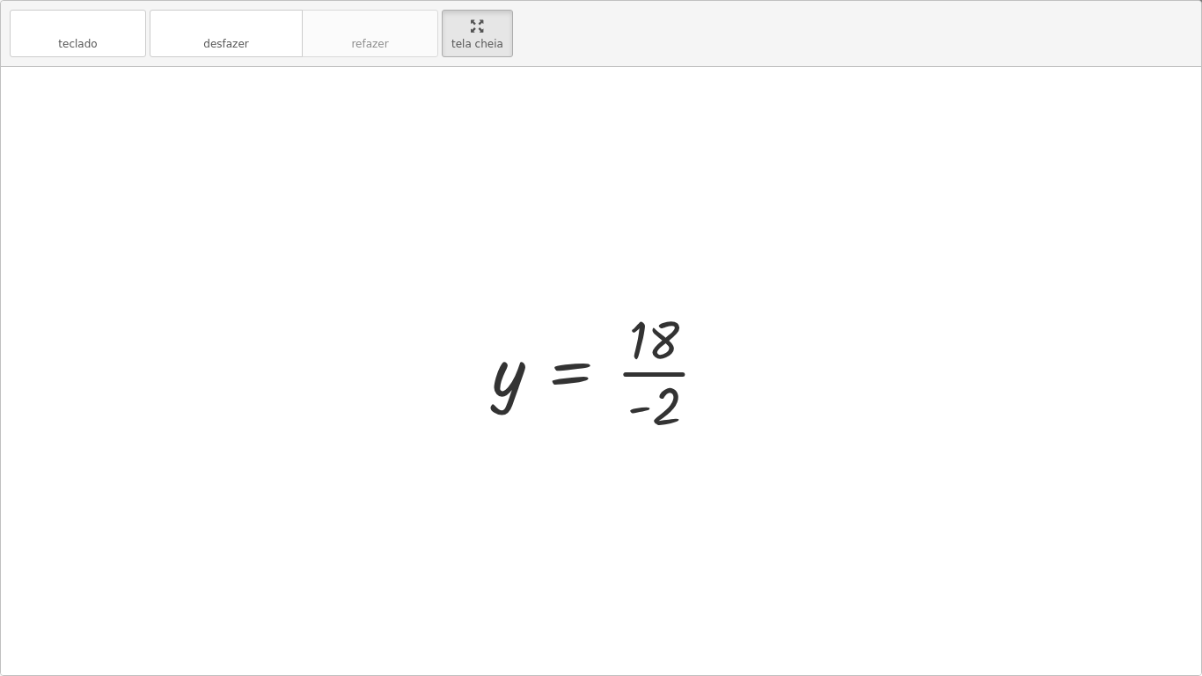
click at [650, 373] on div at bounding box center [607, 371] width 249 height 136
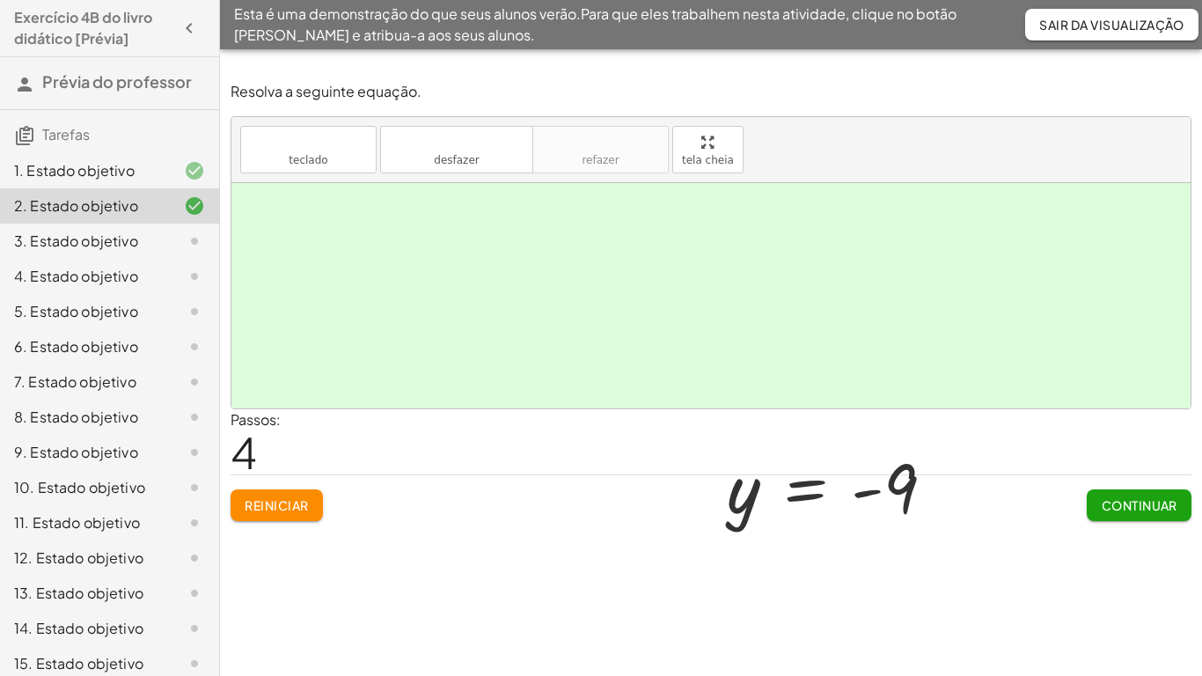
click at [468, 0] on html "Exercício 4B do livro didático [Prévia] Prévia do professor Tarefas 1. Estado o…" at bounding box center [601, 338] width 1202 height 676
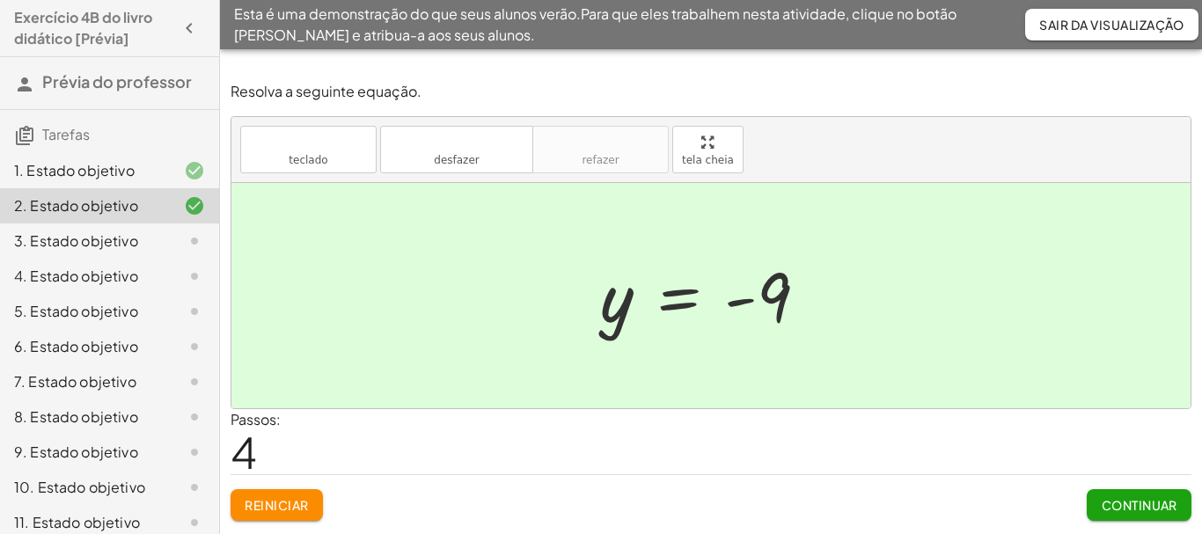
click at [111, 239] on font "3. Estado objetivo" at bounding box center [76, 240] width 124 height 18
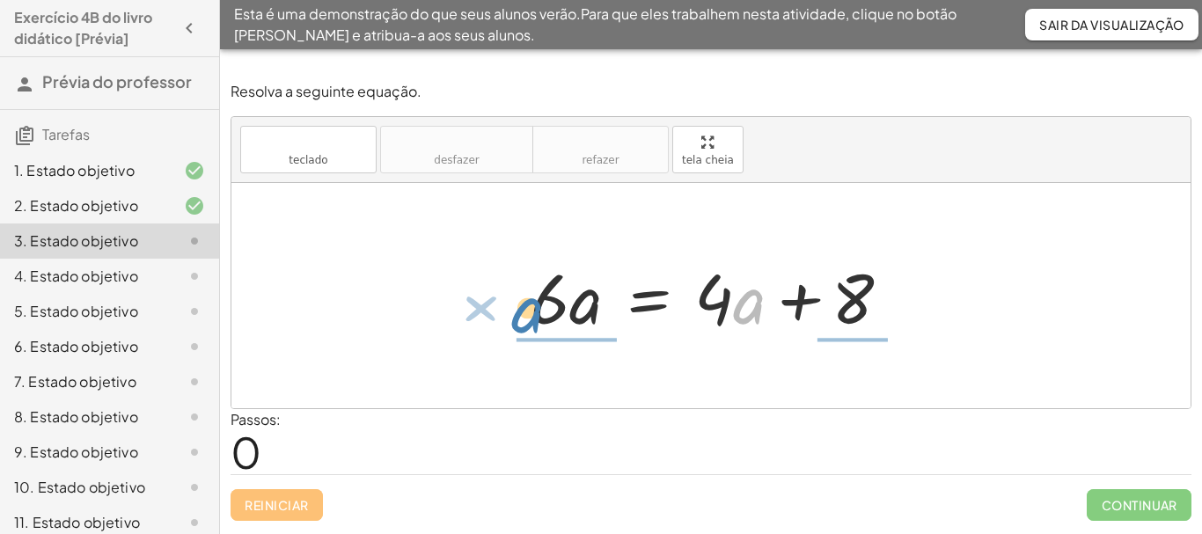
drag, startPoint x: 739, startPoint y: 307, endPoint x: 517, endPoint y: 317, distance: 222.0
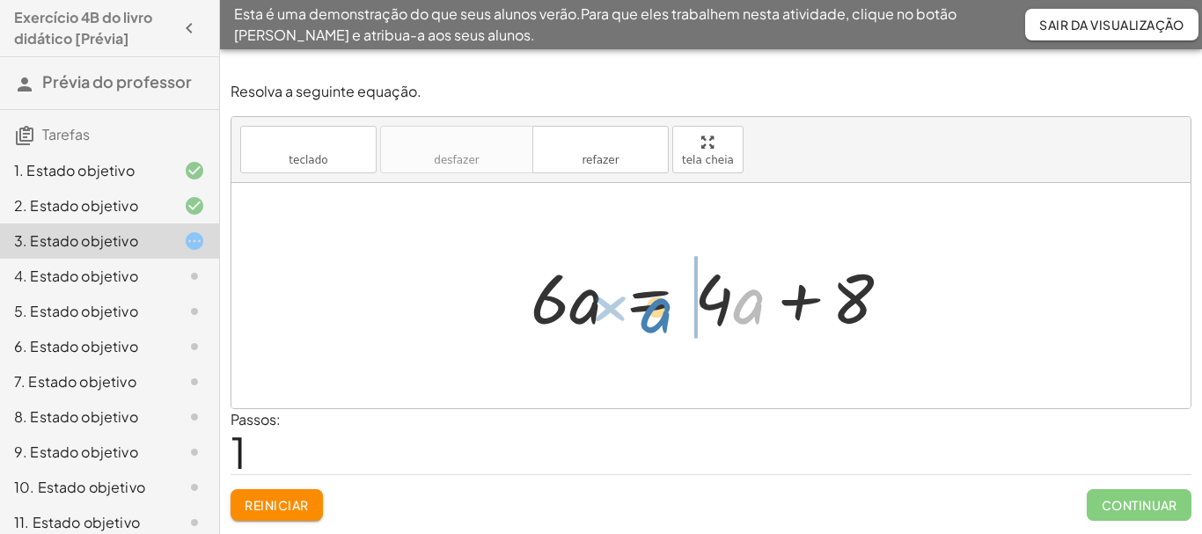
drag, startPoint x: 753, startPoint y: 310, endPoint x: 660, endPoint y: 318, distance: 93.6
click at [660, 318] on div at bounding box center [718, 296] width 392 height 91
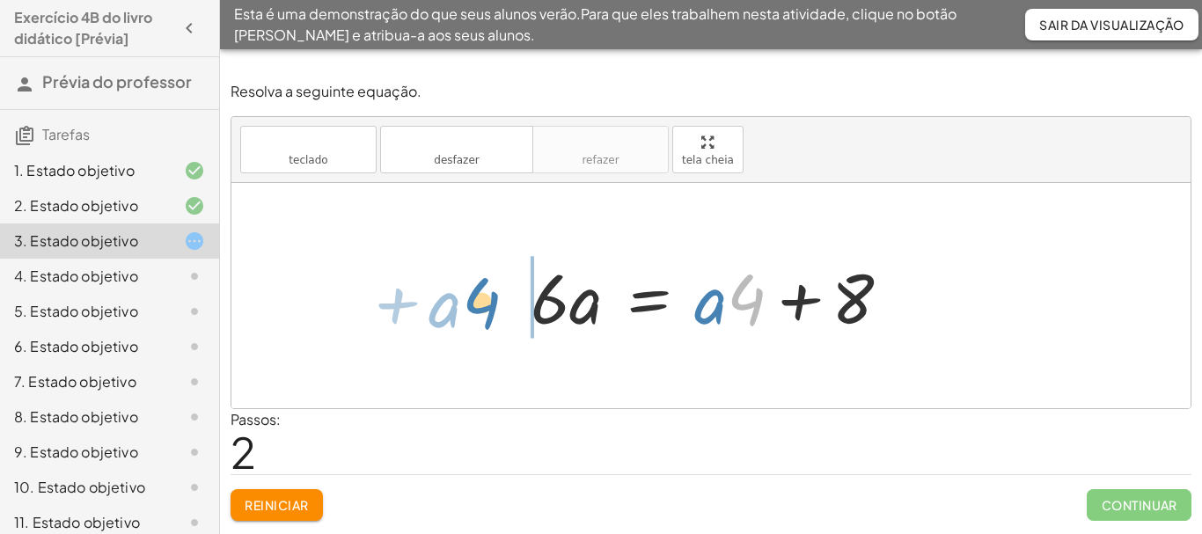
drag, startPoint x: 745, startPoint y: 304, endPoint x: 479, endPoint y: 307, distance: 265.8
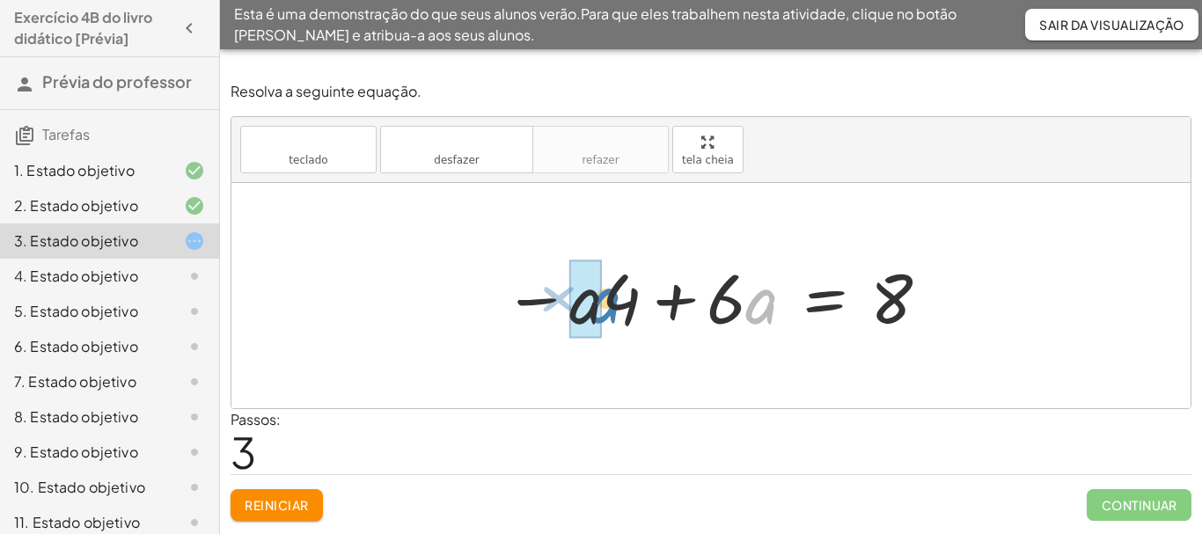
drag, startPoint x: 746, startPoint y: 302, endPoint x: 590, endPoint y: 301, distance: 156.6
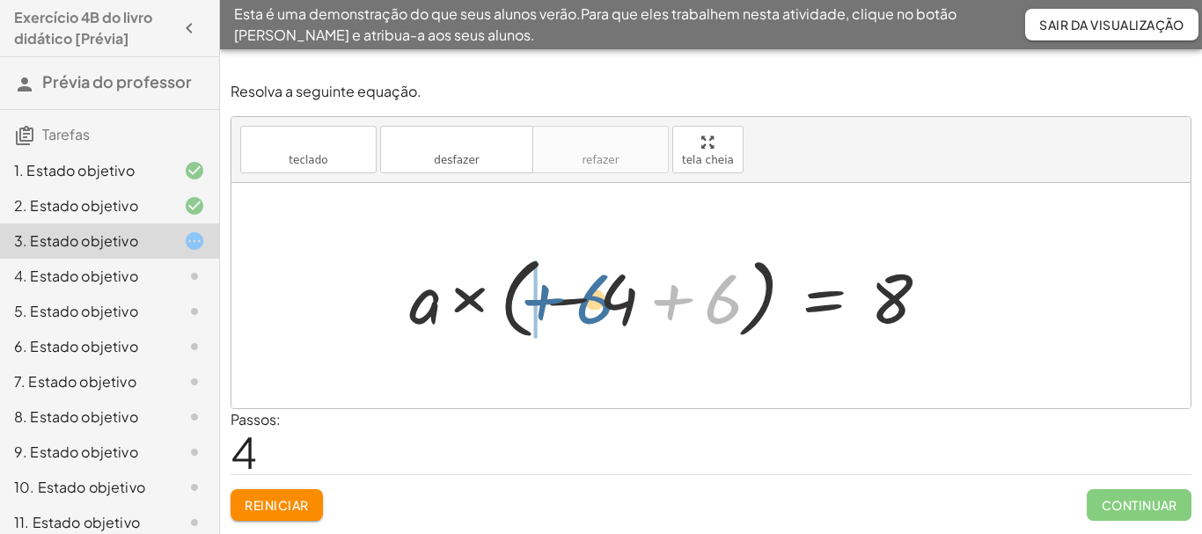
drag, startPoint x: 728, startPoint y: 295, endPoint x: 598, endPoint y: 295, distance: 130.2
click at [598, 295] on div at bounding box center [676, 296] width 552 height 98
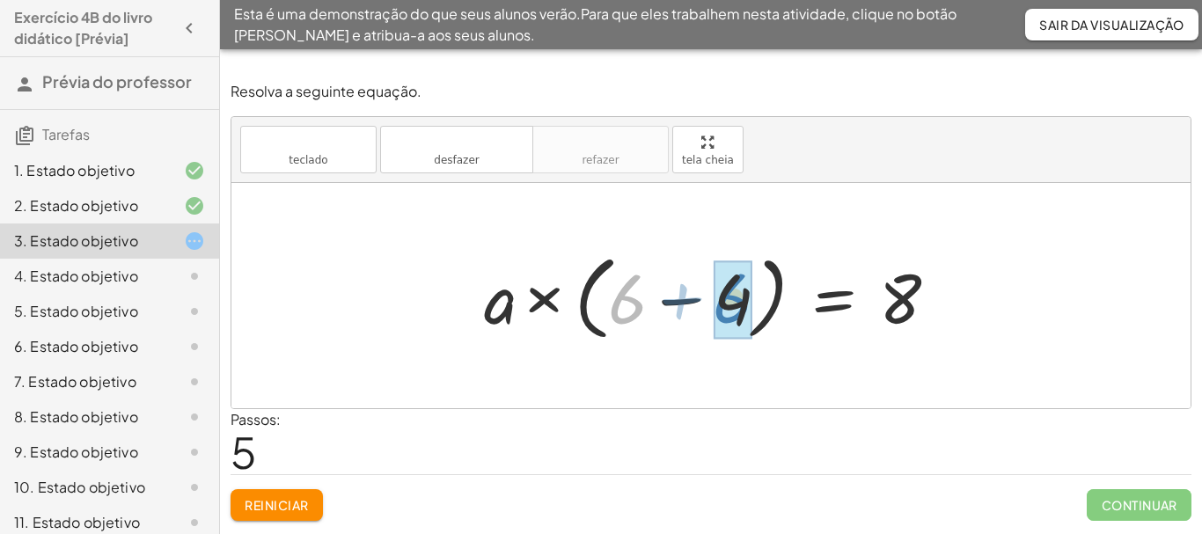
drag, startPoint x: 631, startPoint y: 301, endPoint x: 711, endPoint y: 300, distance: 80.1
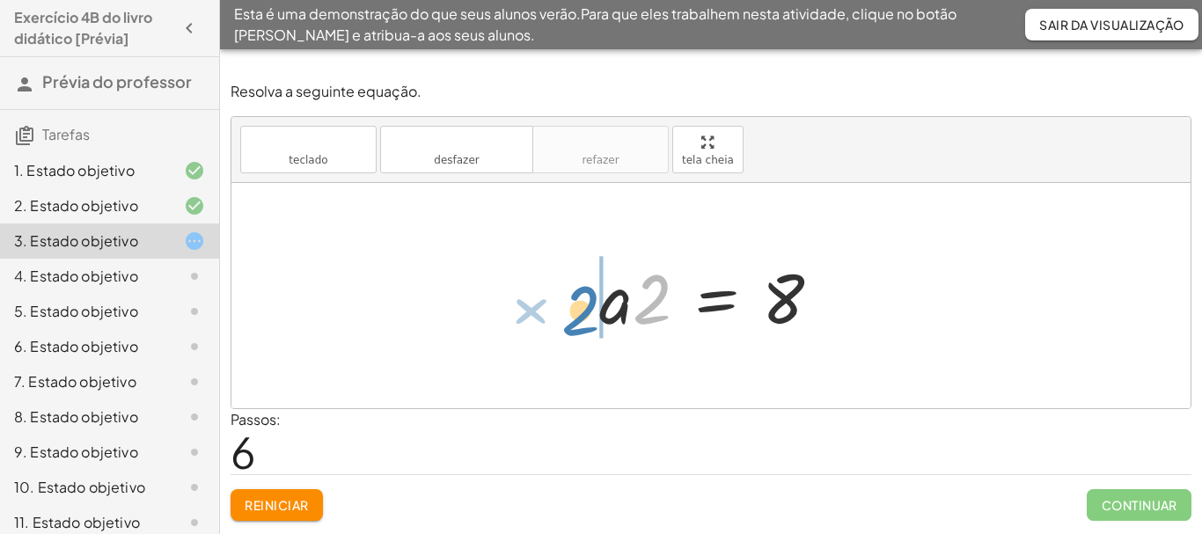
drag, startPoint x: 657, startPoint y: 298, endPoint x: 586, endPoint y: 310, distance: 72.2
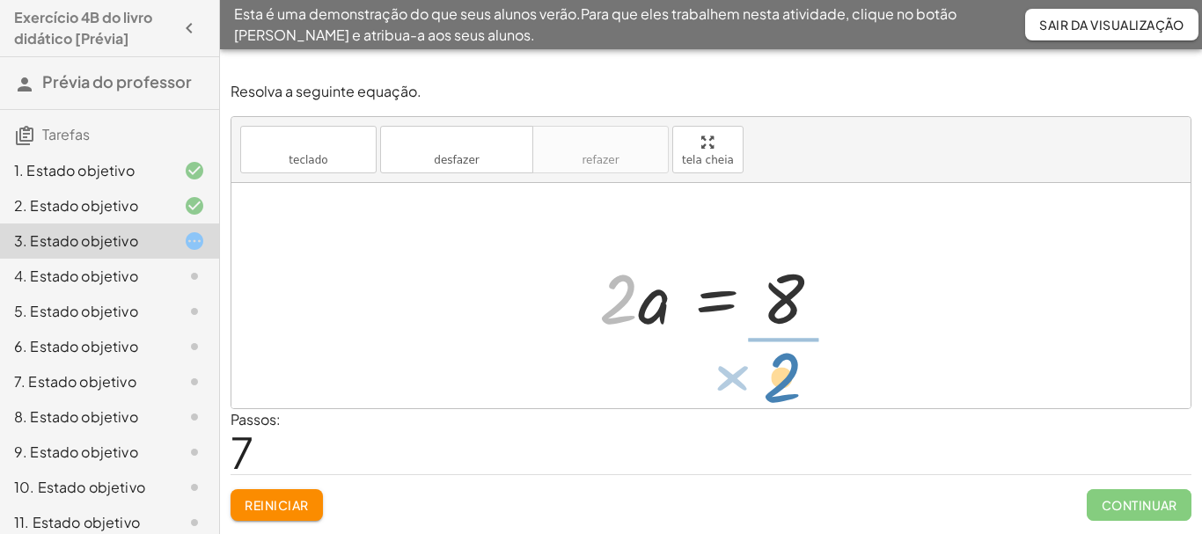
drag, startPoint x: 620, startPoint y: 301, endPoint x: 783, endPoint y: 379, distance: 181.5
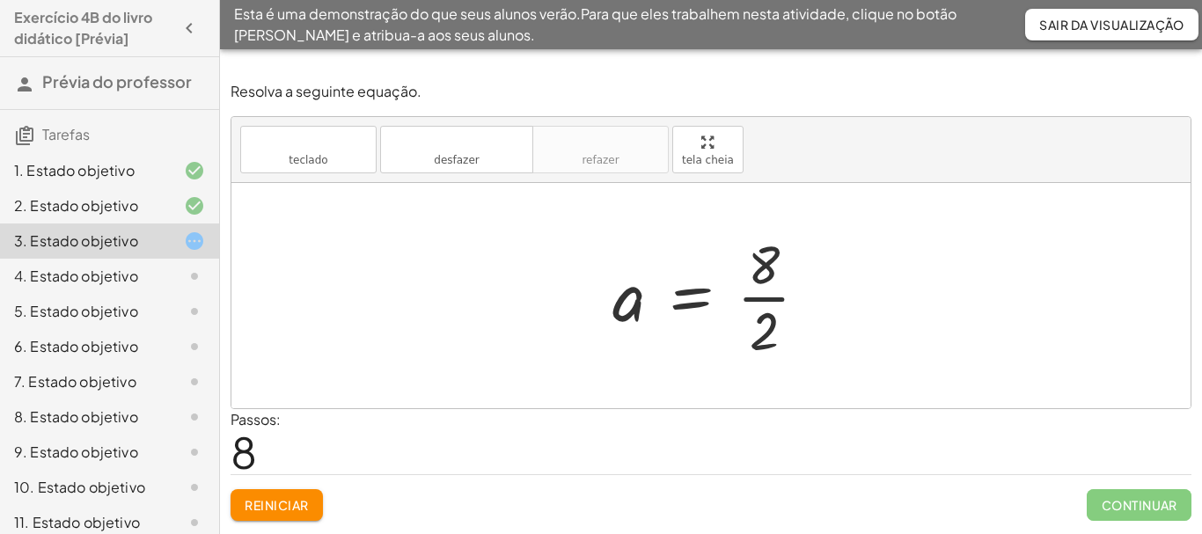
click at [752, 300] on div at bounding box center [717, 296] width 227 height 136
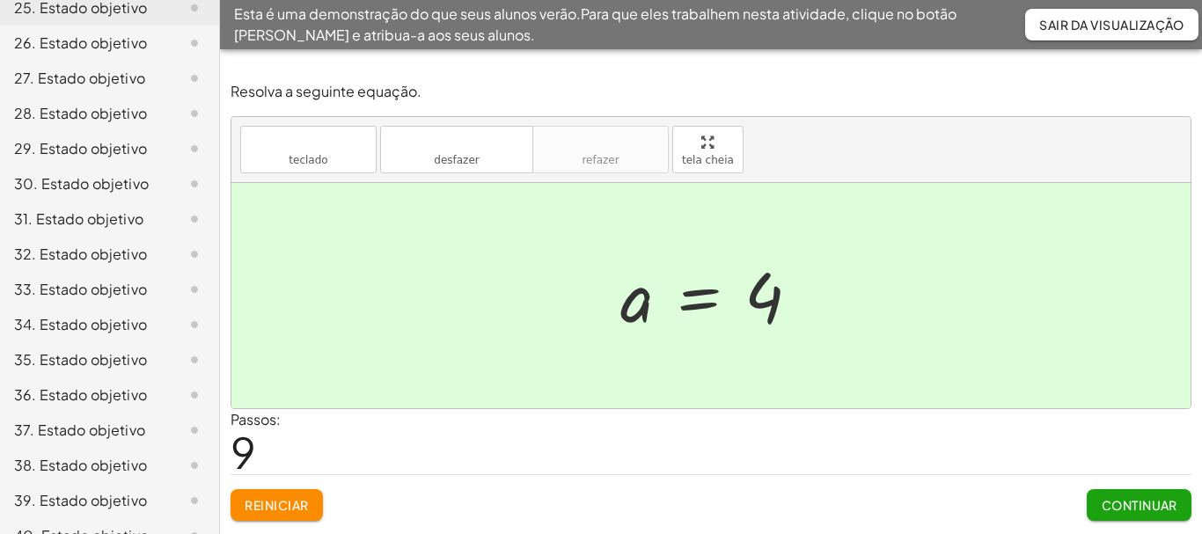
scroll to position [968, 0]
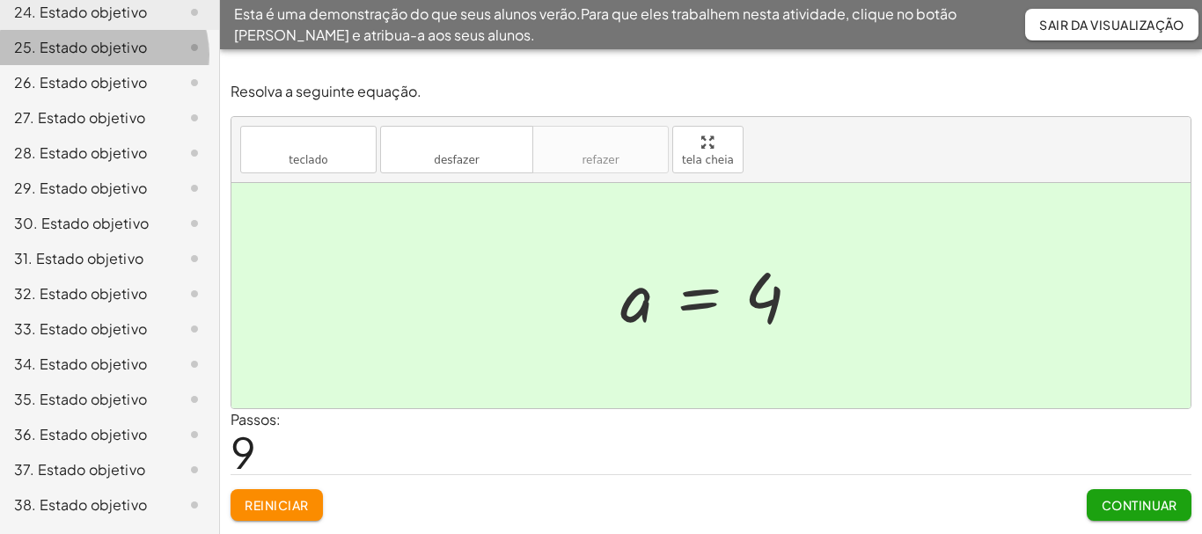
click at [61, 56] on font "25. Estado objetivo" at bounding box center [80, 47] width 133 height 18
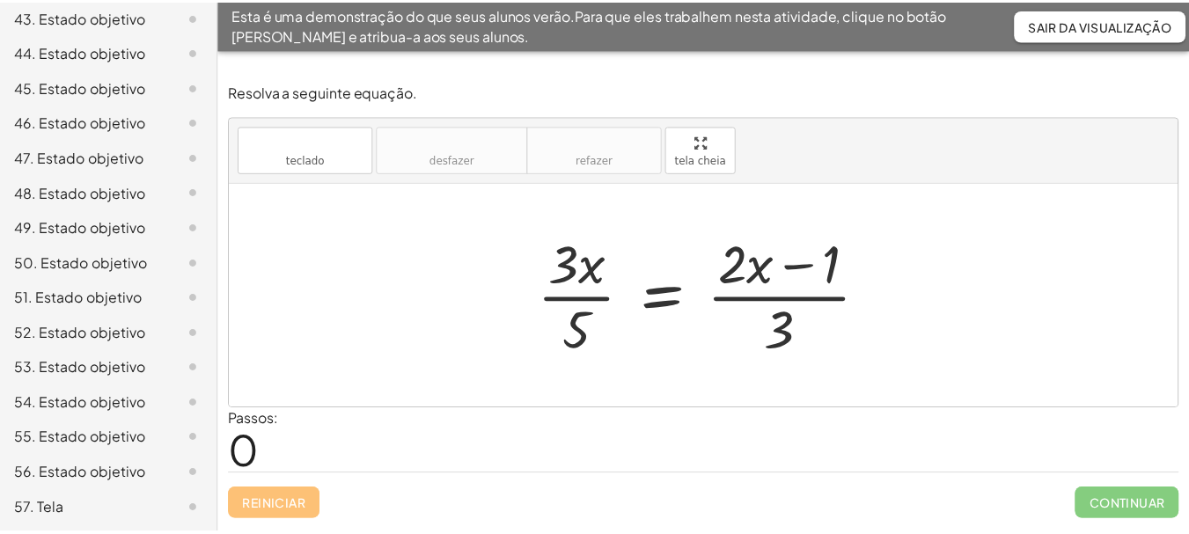
scroll to position [2182, 0]
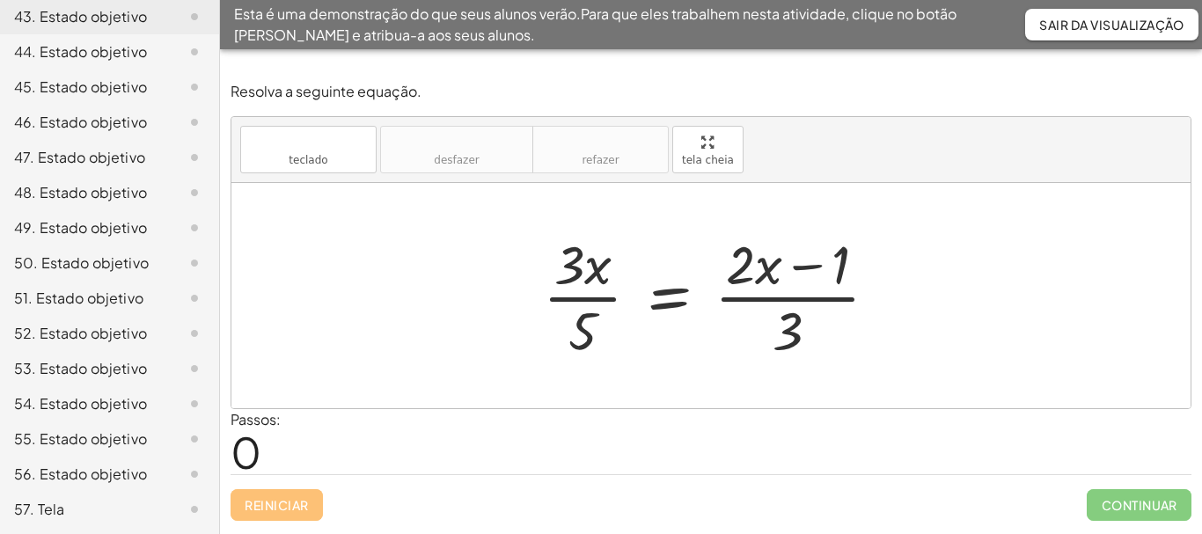
click at [70, 509] on div "57. Tela" at bounding box center [85, 509] width 142 height 21
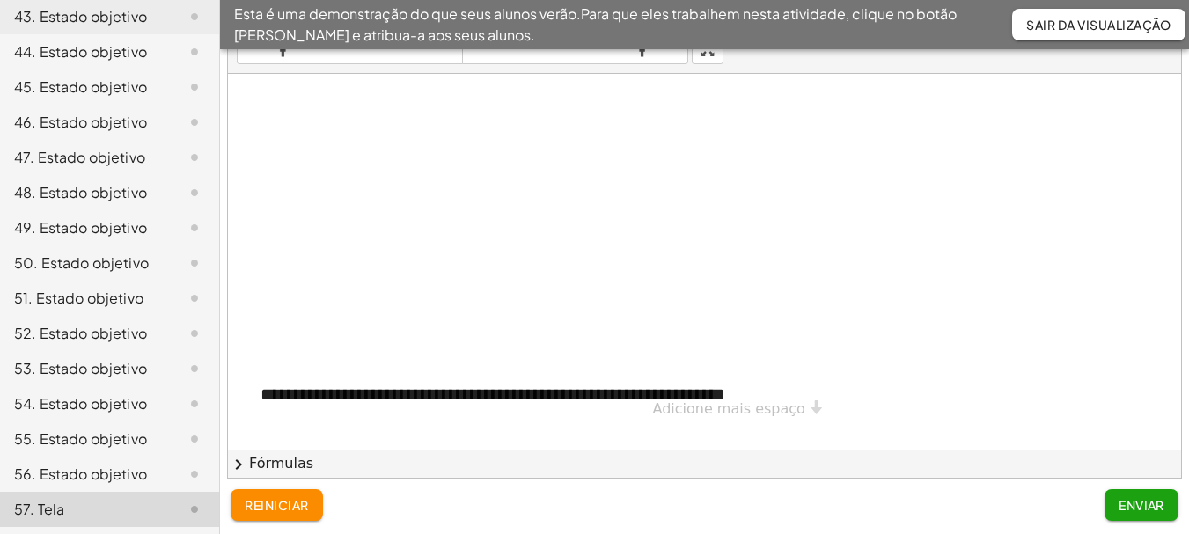
scroll to position [98, 0]
click at [786, 341] on div at bounding box center [704, 191] width 953 height 483
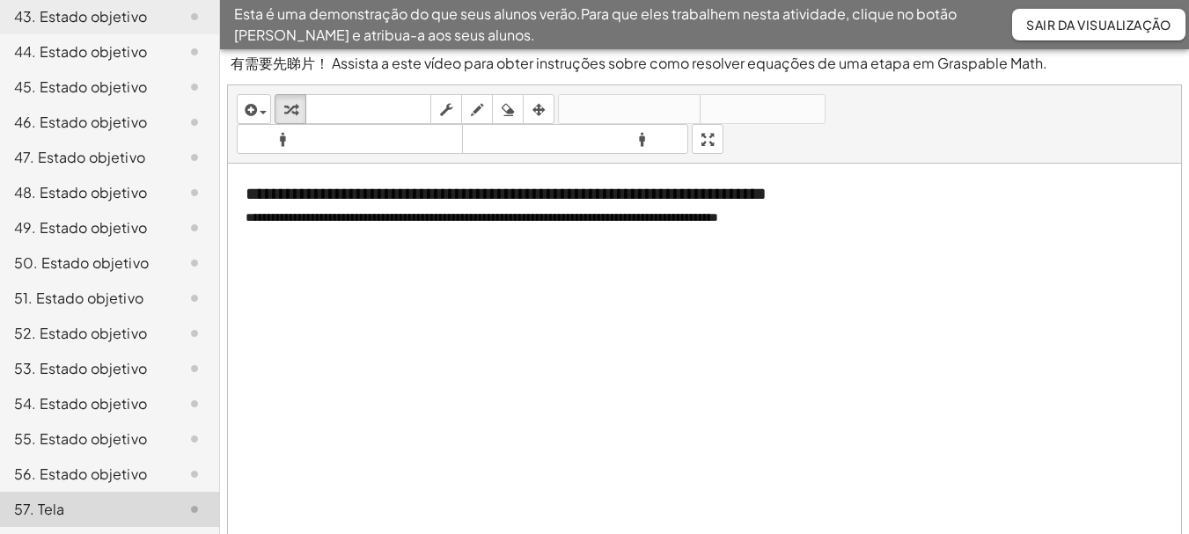
scroll to position [0, 0]
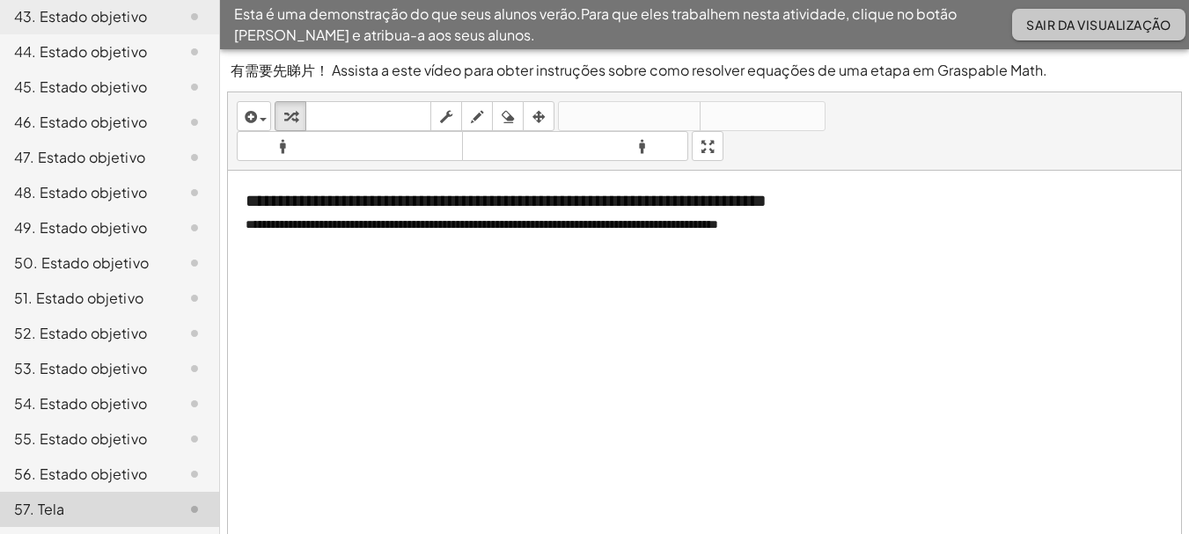
click at [1117, 25] on font "Sair da visualização" at bounding box center [1098, 25] width 145 height 16
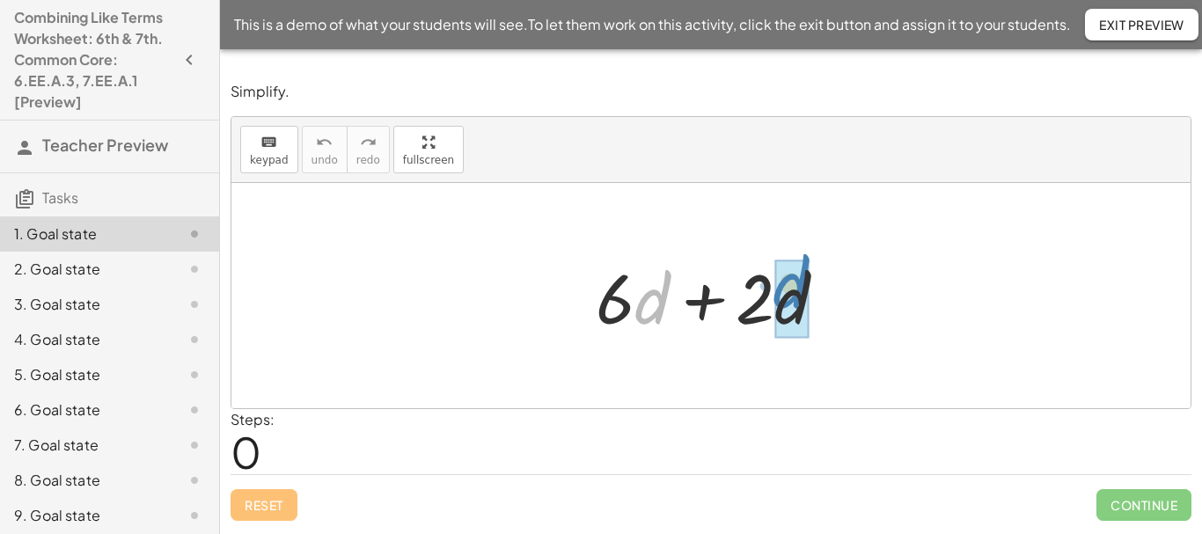
drag, startPoint x: 651, startPoint y: 310, endPoint x: 789, endPoint y: 299, distance: 138.6
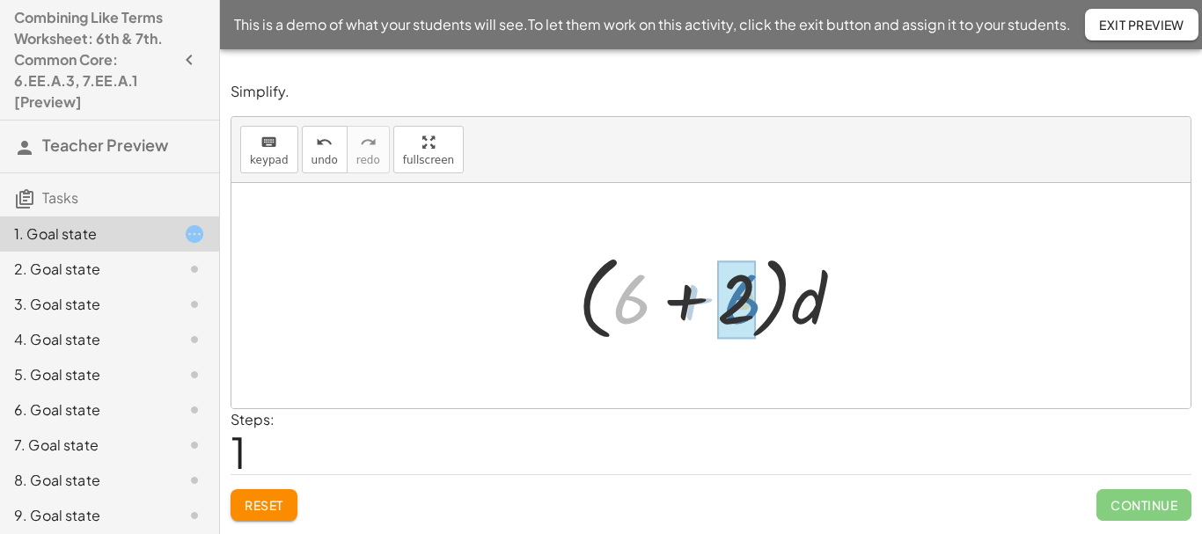
drag, startPoint x: 620, startPoint y: 295, endPoint x: 732, endPoint y: 295, distance: 111.8
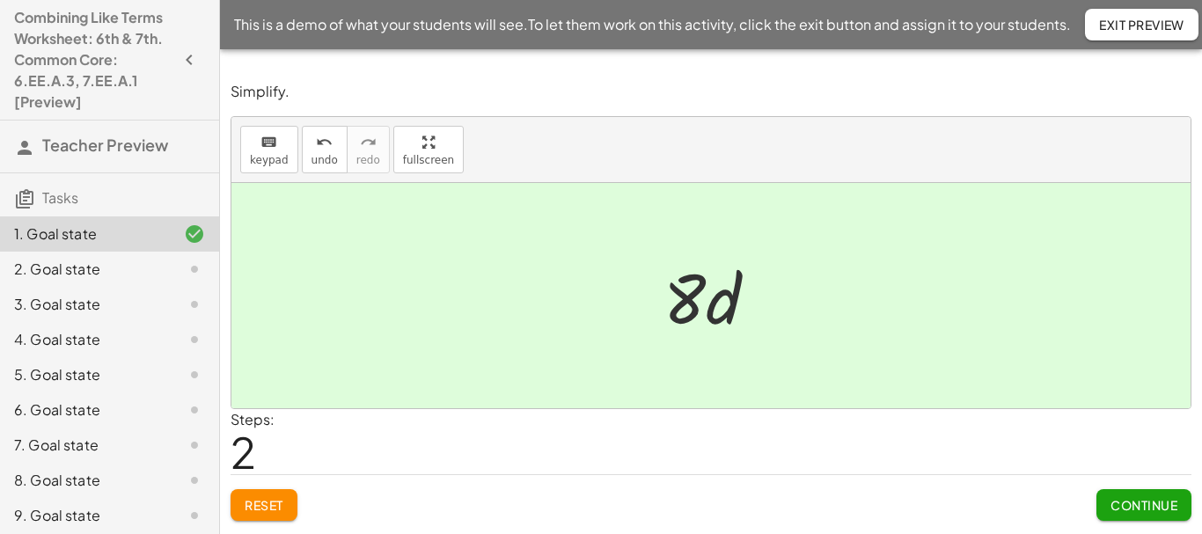
click at [1139, 506] on span "Continue" at bounding box center [1144, 505] width 67 height 16
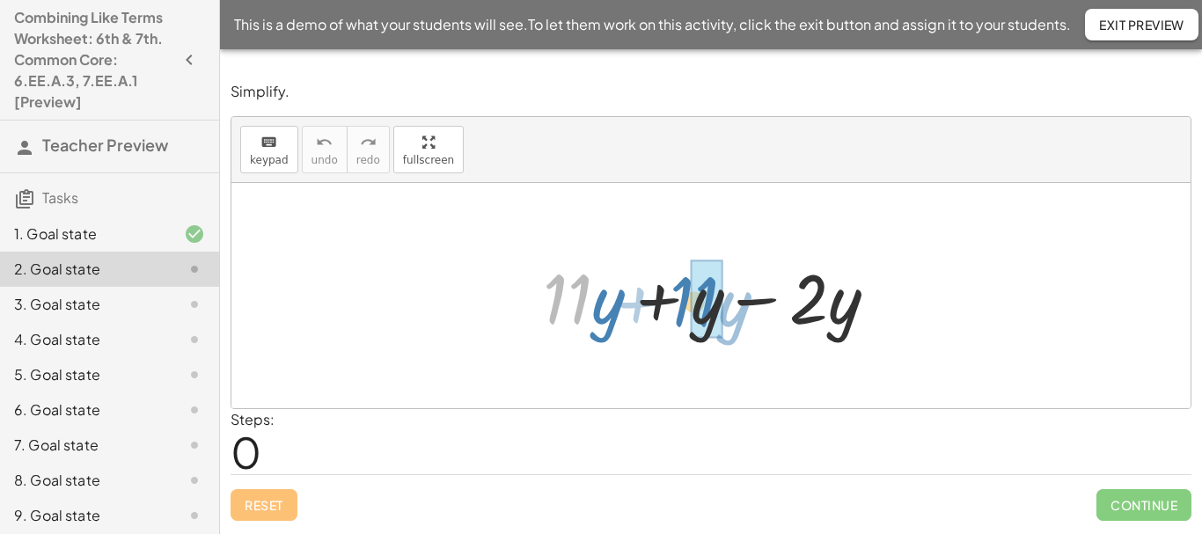
drag, startPoint x: 576, startPoint y: 309, endPoint x: 702, endPoint y: 312, distance: 126.8
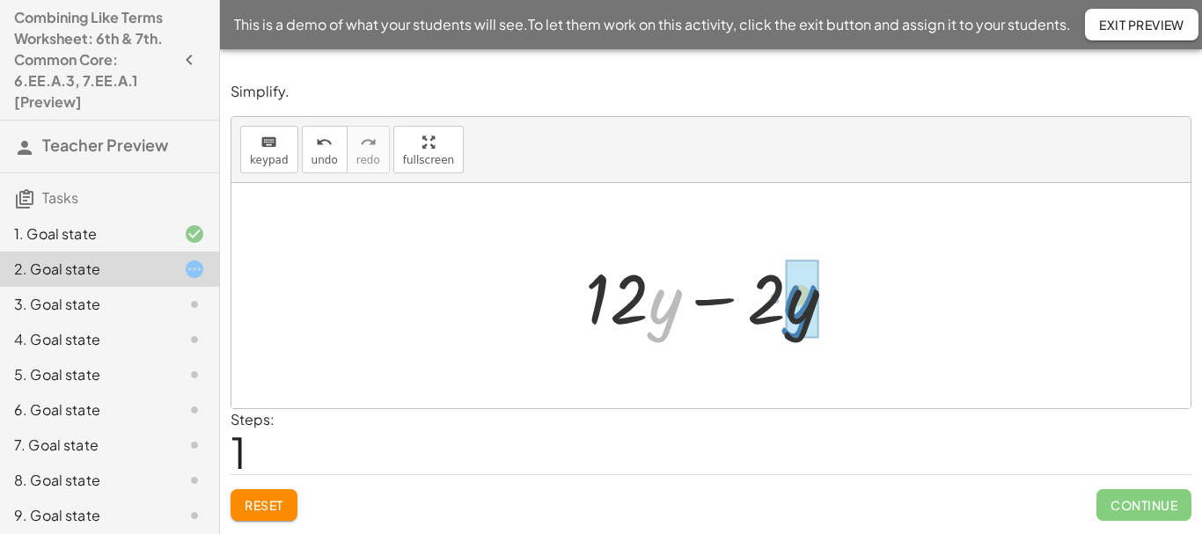
drag, startPoint x: 659, startPoint y: 313, endPoint x: 791, endPoint y: 310, distance: 132.1
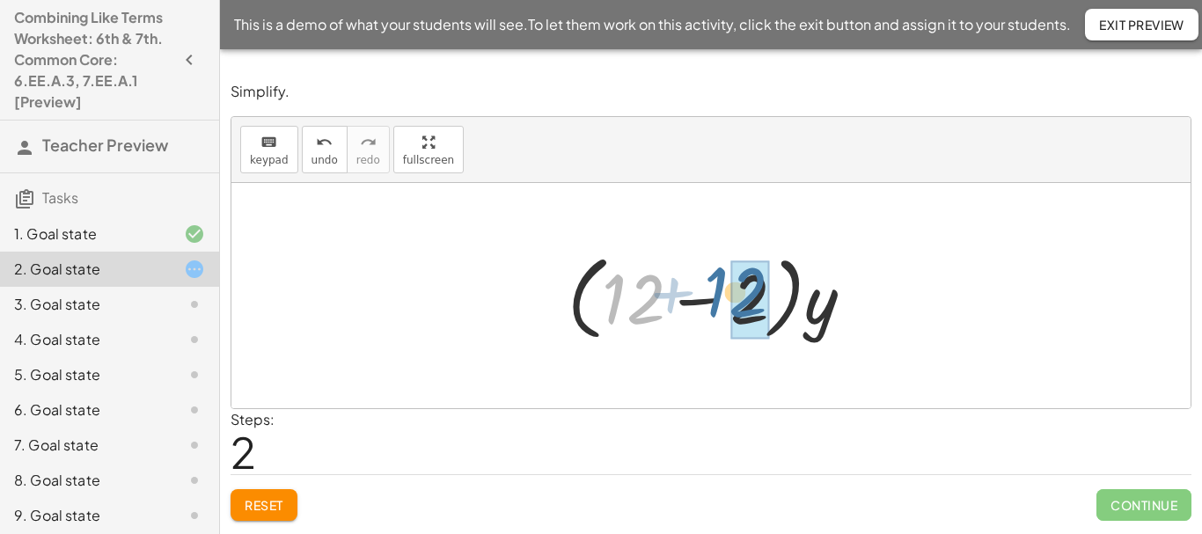
drag, startPoint x: 629, startPoint y: 306, endPoint x: 729, endPoint y: 298, distance: 99.8
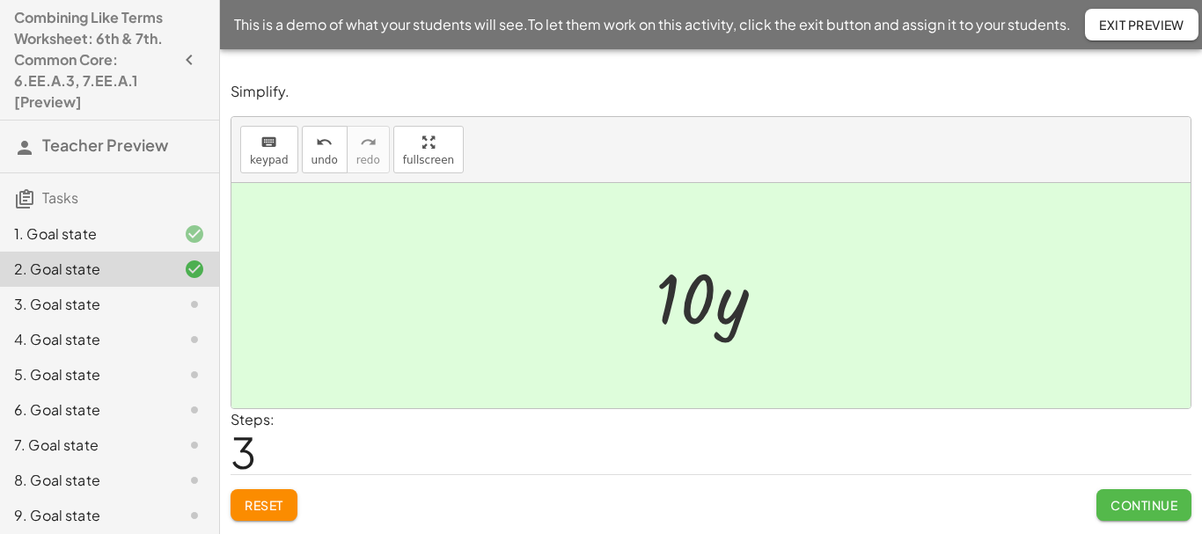
click at [1156, 502] on span "Continue" at bounding box center [1144, 505] width 67 height 16
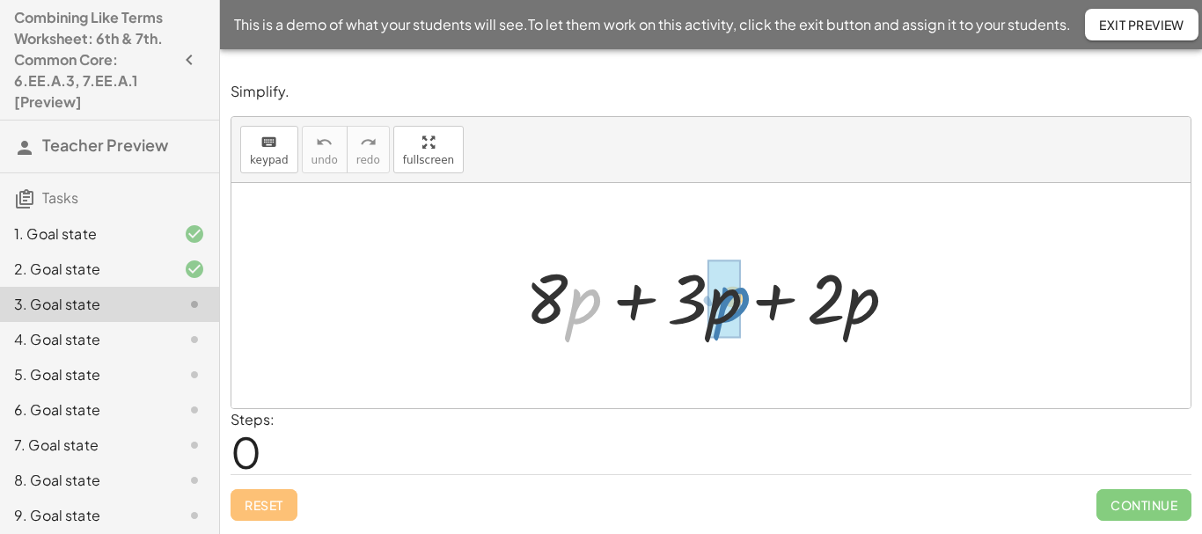
drag, startPoint x: 589, startPoint y: 313, endPoint x: 737, endPoint y: 312, distance: 148.7
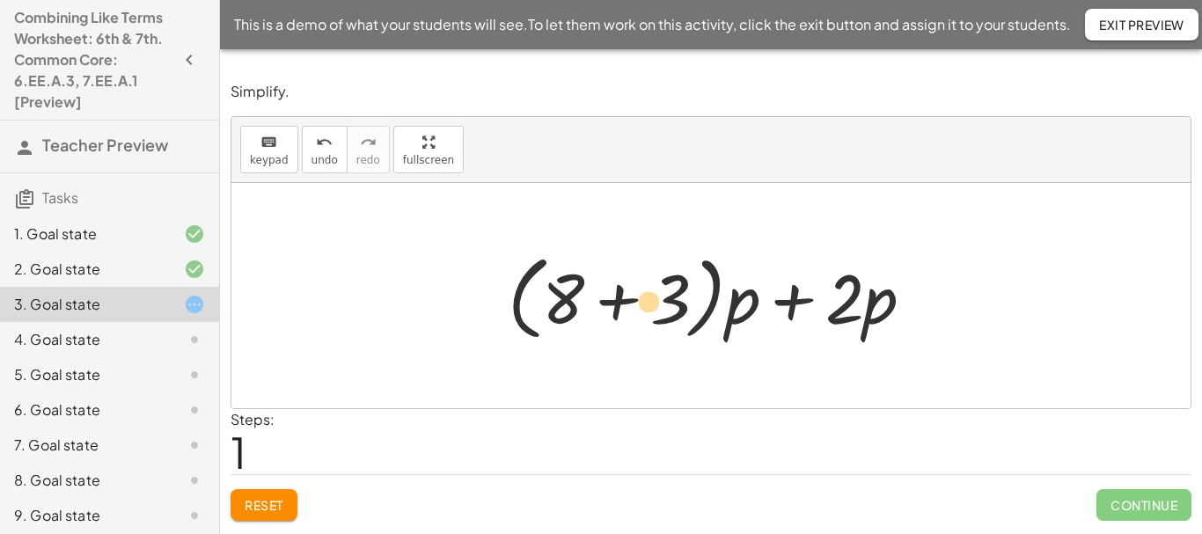
drag, startPoint x: 870, startPoint y: 315, endPoint x: 639, endPoint y: 321, distance: 231.5
click at [639, 321] on div at bounding box center [718, 296] width 438 height 101
drag, startPoint x: 563, startPoint y: 309, endPoint x: 661, endPoint y: 296, distance: 98.6
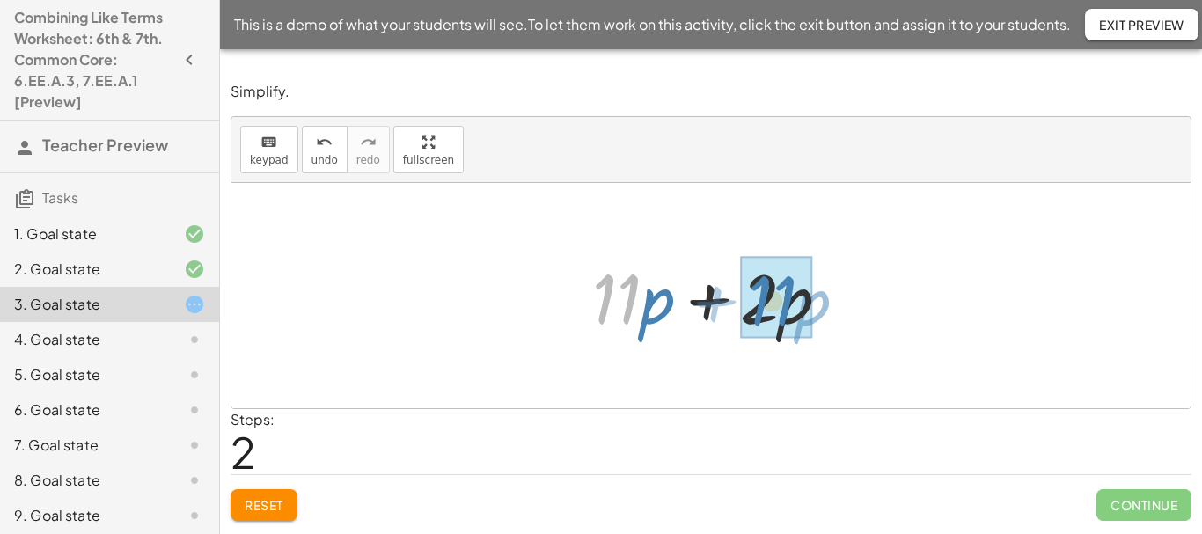
drag, startPoint x: 629, startPoint y: 297, endPoint x: 781, endPoint y: 304, distance: 152.4
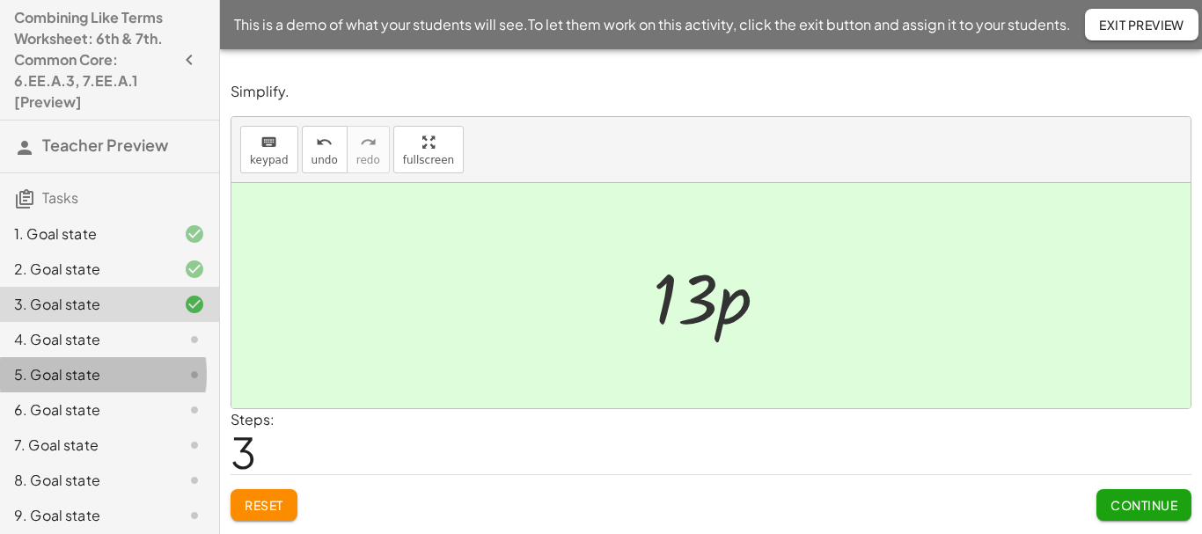
click at [100, 372] on div "5. Goal state" at bounding box center [85, 374] width 142 height 21
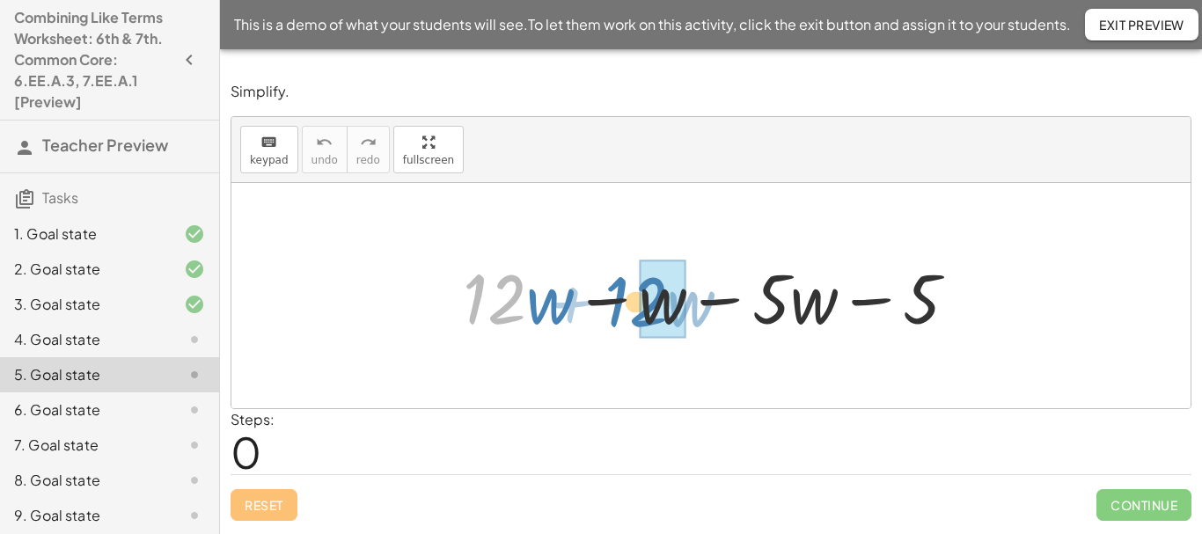
drag, startPoint x: 505, startPoint y: 297, endPoint x: 648, endPoint y: 299, distance: 142.6
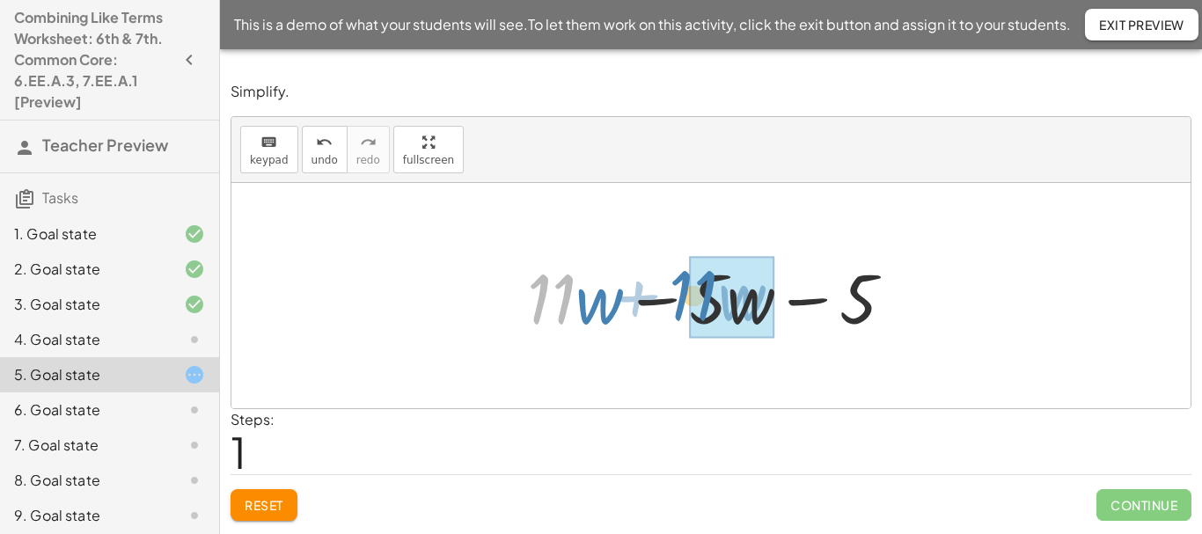
drag, startPoint x: 565, startPoint y: 302, endPoint x: 708, endPoint y: 299, distance: 142.6
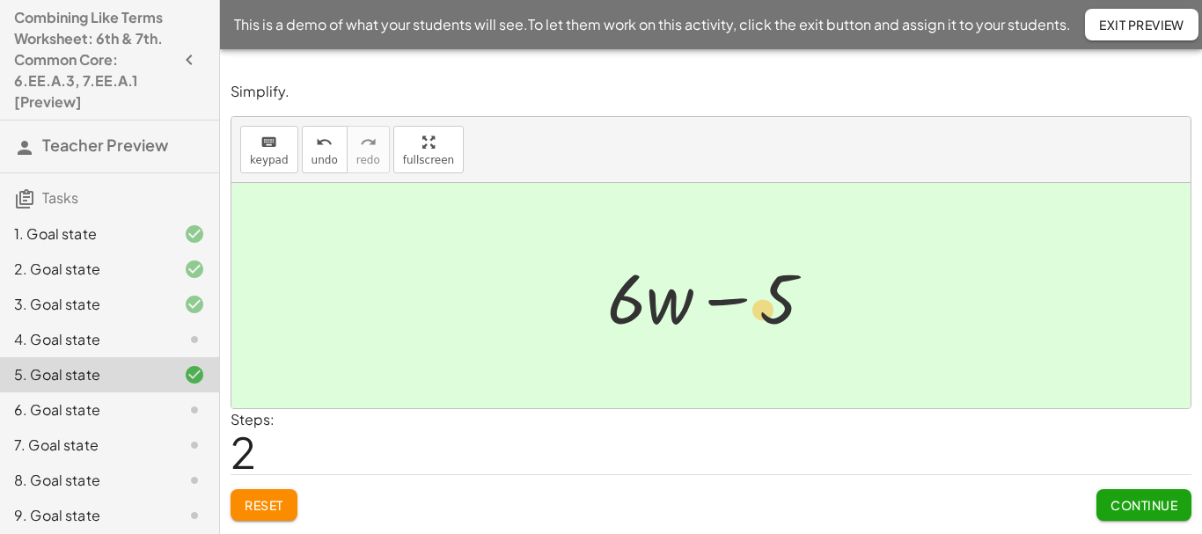
drag, startPoint x: 623, startPoint y: 305, endPoint x: 759, endPoint y: 316, distance: 136.8
click at [759, 316] on div at bounding box center [717, 296] width 238 height 91
drag, startPoint x: 624, startPoint y: 303, endPoint x: 766, endPoint y: 300, distance: 141.7
click at [766, 300] on div at bounding box center [717, 296] width 238 height 91
click at [252, 507] on span "Reset" at bounding box center [264, 505] width 39 height 16
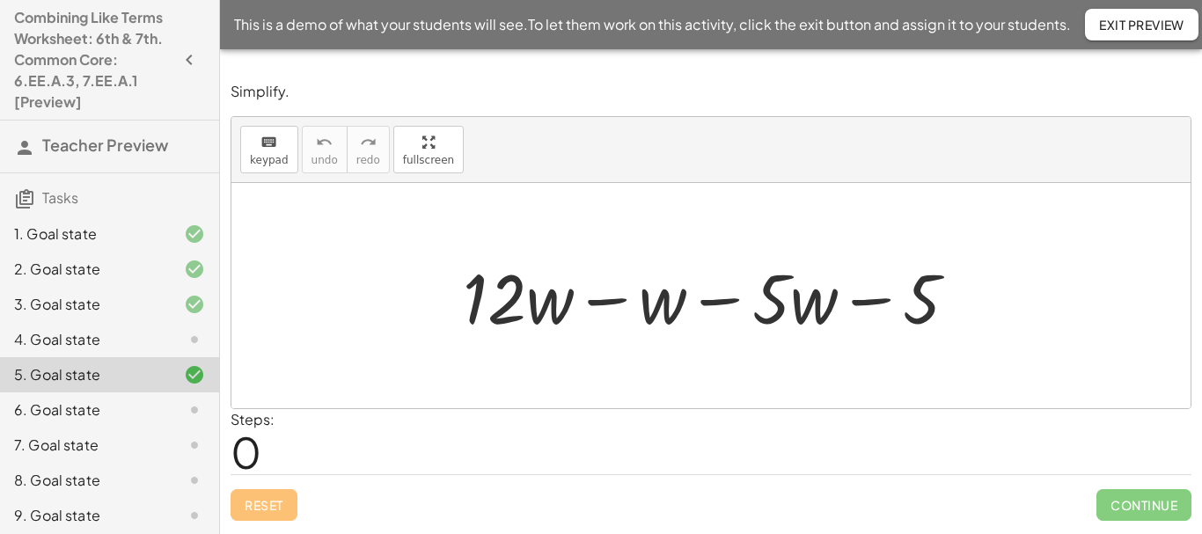
click at [1160, 22] on span "Exit Preview" at bounding box center [1141, 25] width 85 height 16
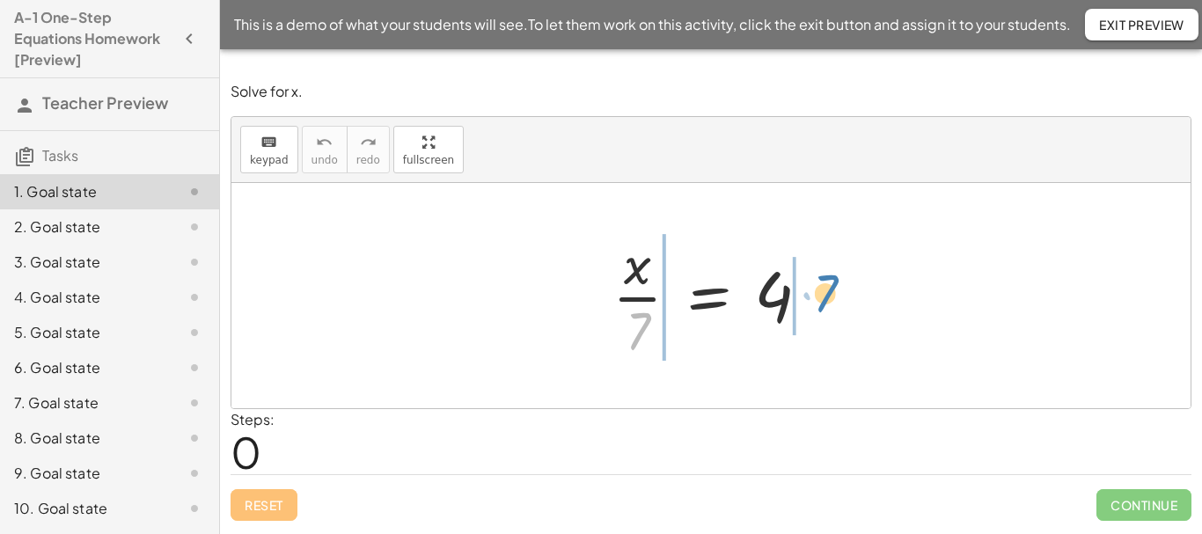
drag, startPoint x: 638, startPoint y: 329, endPoint x: 825, endPoint y: 291, distance: 191.2
click at [825, 291] on div at bounding box center [718, 296] width 229 height 136
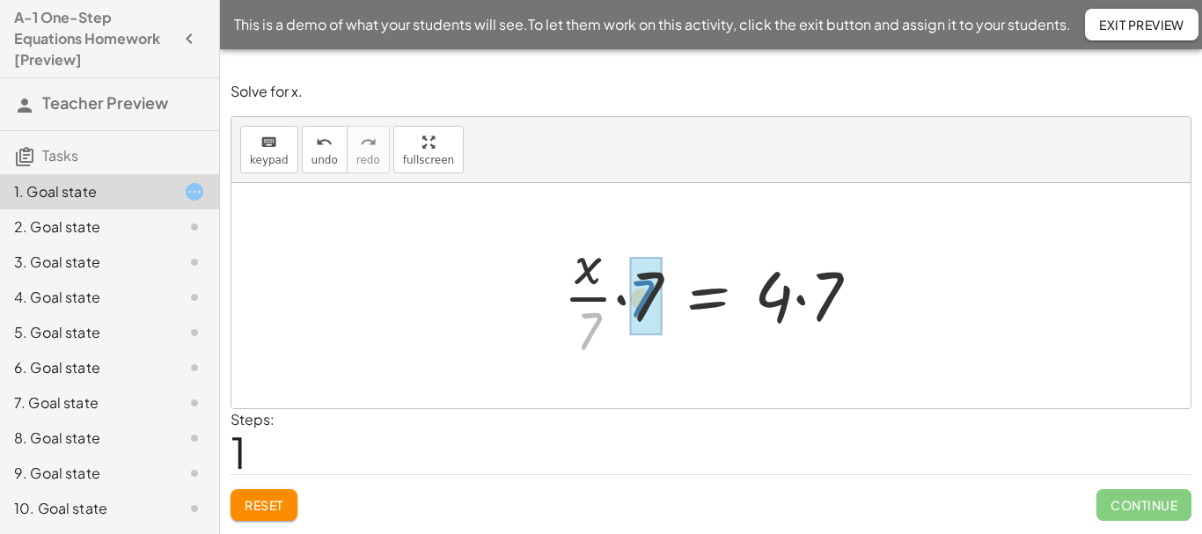
drag, startPoint x: 589, startPoint y: 339, endPoint x: 642, endPoint y: 306, distance: 62.0
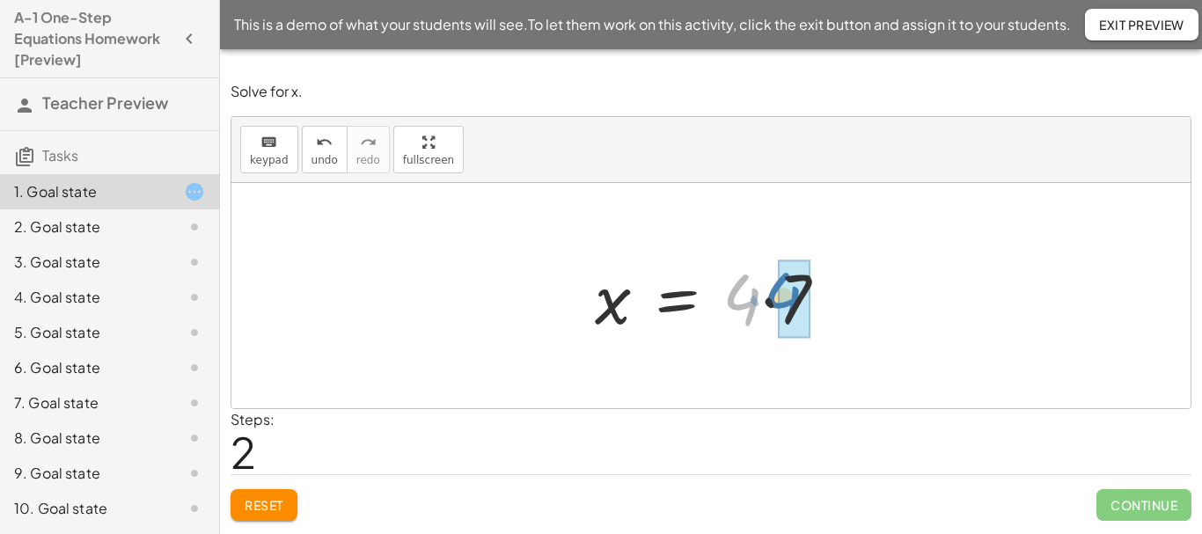
drag, startPoint x: 747, startPoint y: 310, endPoint x: 789, endPoint y: 308, distance: 41.4
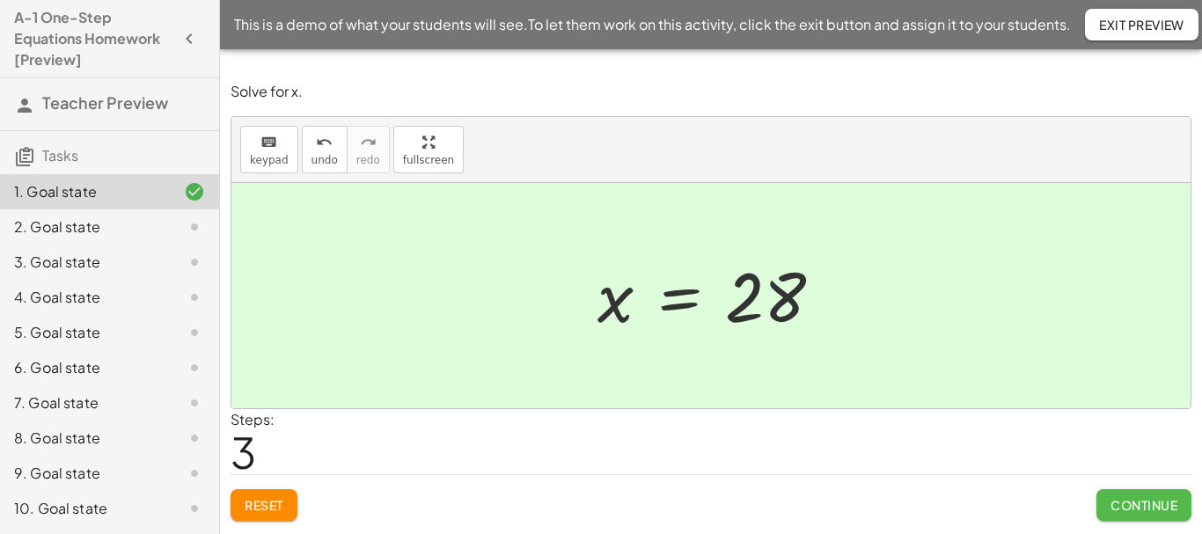
click at [1117, 501] on span "Continue" at bounding box center [1144, 505] width 67 height 16
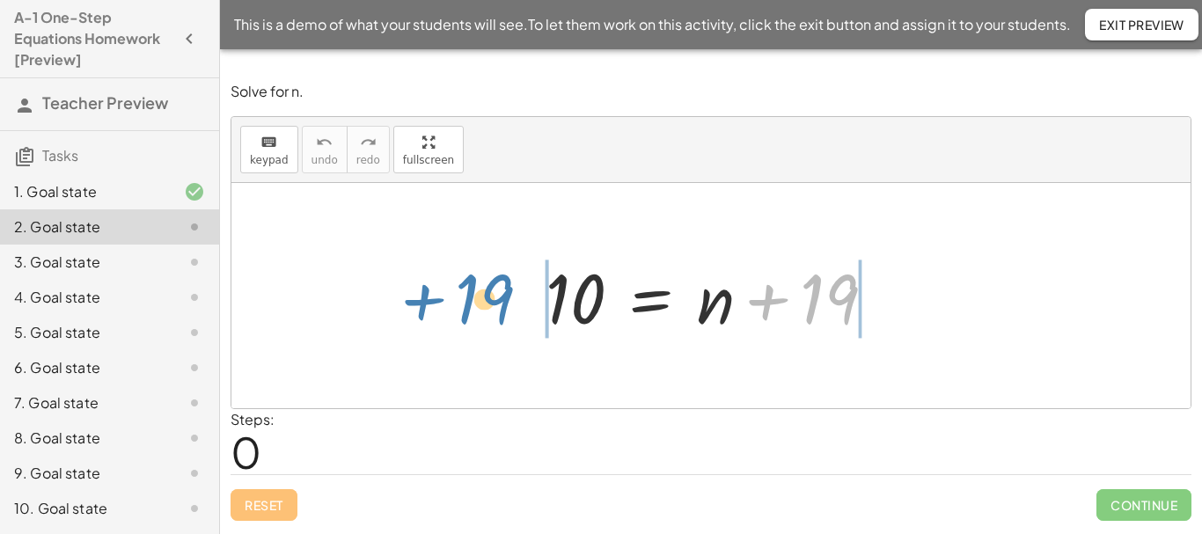
drag, startPoint x: 813, startPoint y: 312, endPoint x: 469, endPoint y: 313, distance: 344.1
click at [469, 313] on div "+ 19 10 = + n + 19" at bounding box center [710, 295] width 959 height 225
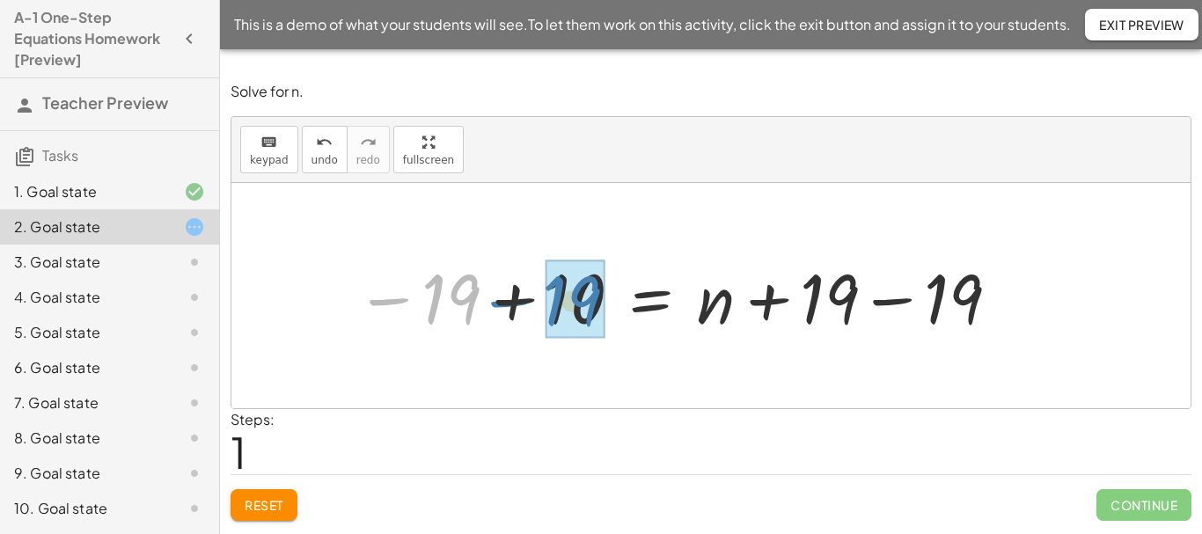
drag, startPoint x: 456, startPoint y: 294, endPoint x: 577, endPoint y: 296, distance: 121.5
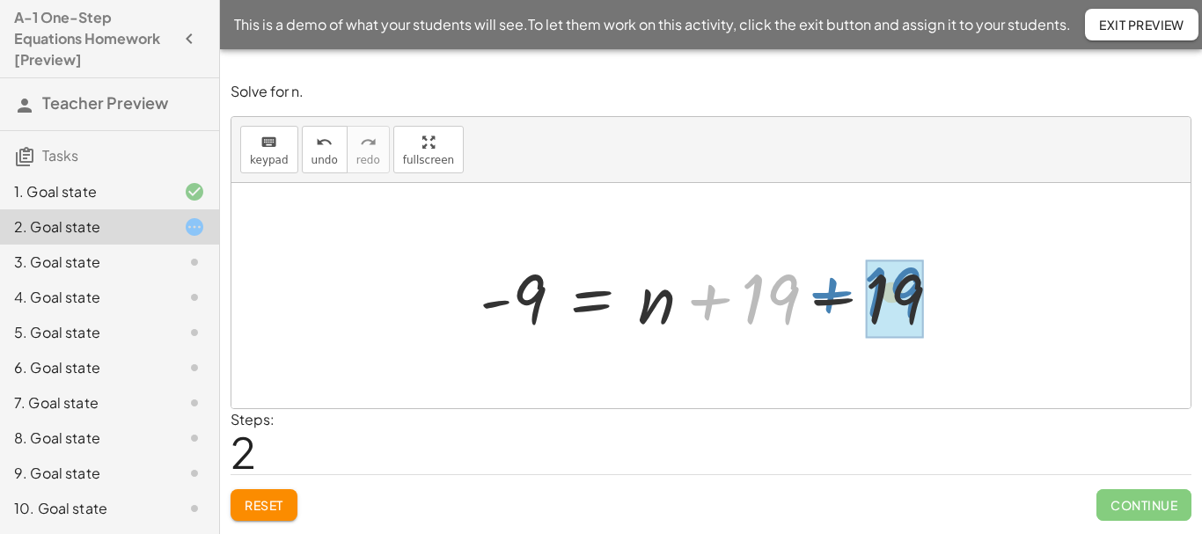
drag, startPoint x: 780, startPoint y: 295, endPoint x: 902, endPoint y: 288, distance: 122.5
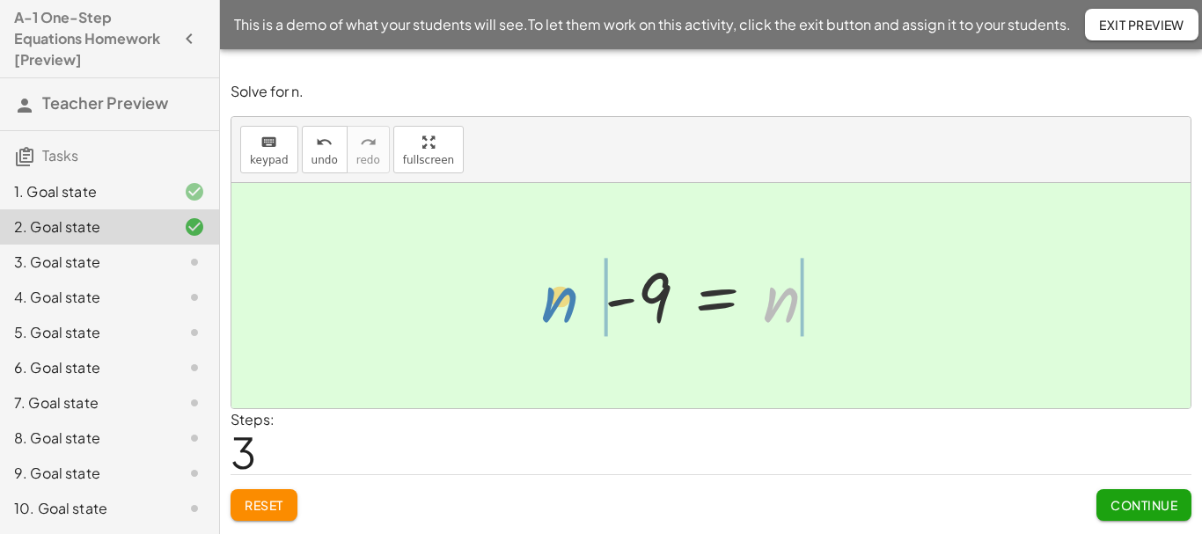
drag, startPoint x: 781, startPoint y: 304, endPoint x: 559, endPoint y: 306, distance: 221.8
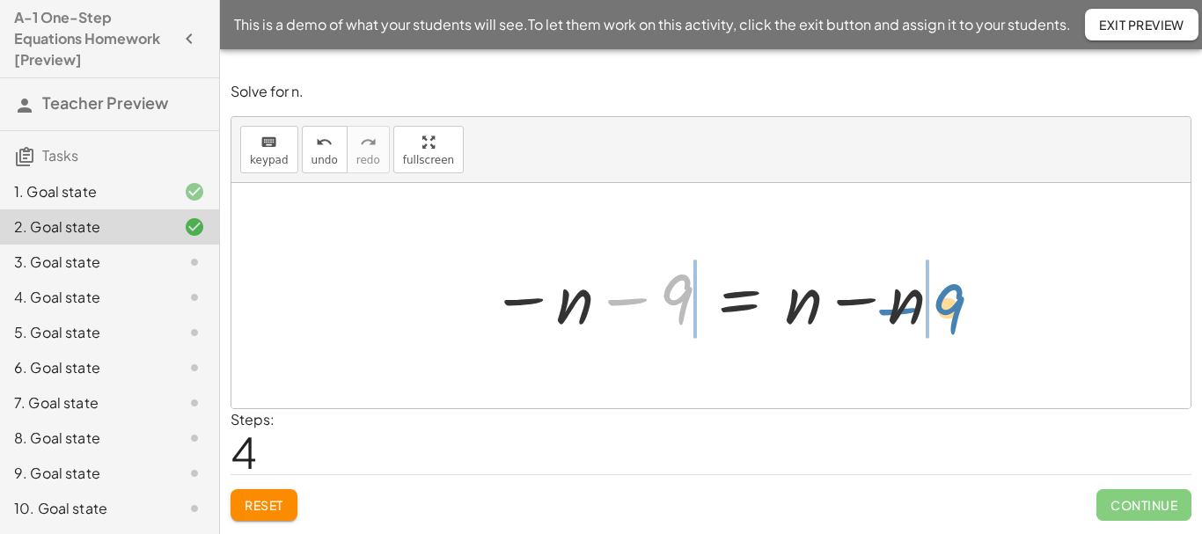
drag, startPoint x: 669, startPoint y: 294, endPoint x: 941, endPoint y: 304, distance: 272.1
click at [941, 304] on div at bounding box center [717, 296] width 472 height 91
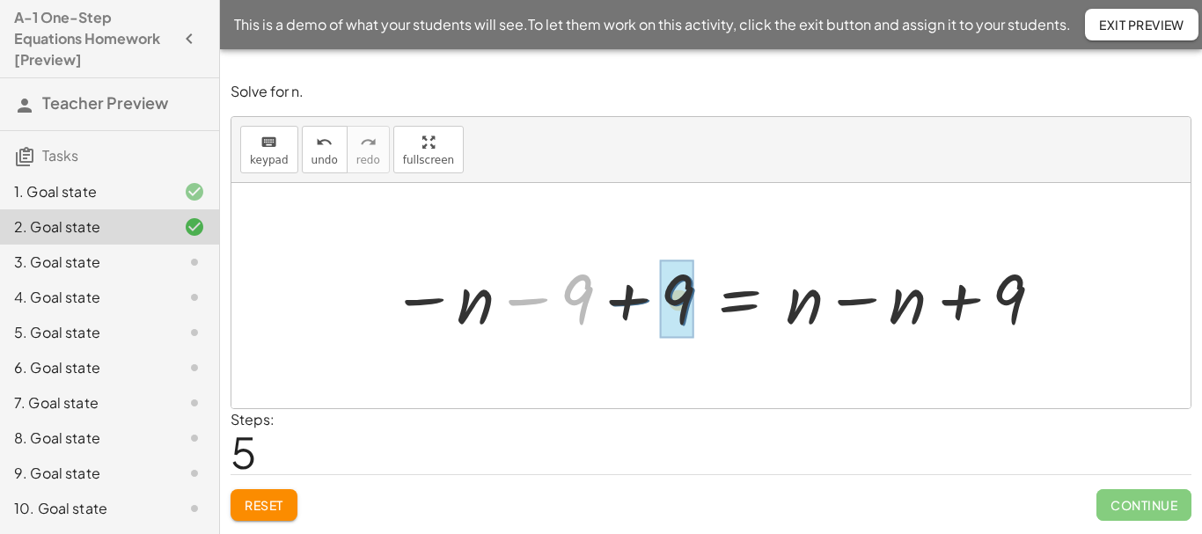
drag, startPoint x: 583, startPoint y: 297, endPoint x: 686, endPoint y: 297, distance: 103.0
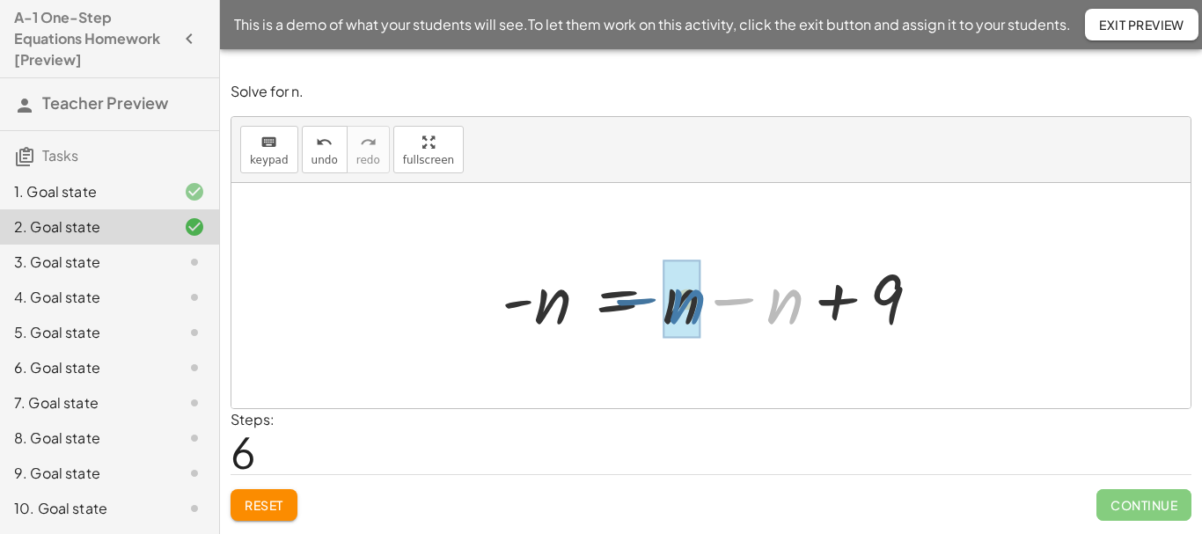
drag, startPoint x: 794, startPoint y: 302, endPoint x: 707, endPoint y: 302, distance: 87.1
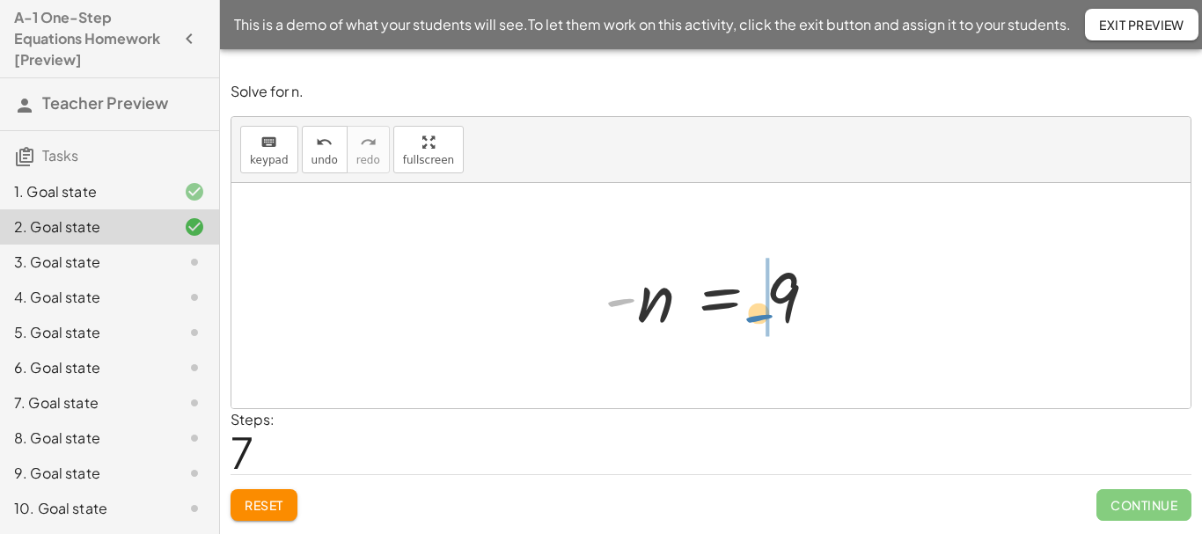
drag, startPoint x: 625, startPoint y: 297, endPoint x: 763, endPoint y: 313, distance: 139.1
click at [763, 313] on div at bounding box center [718, 296] width 244 height 87
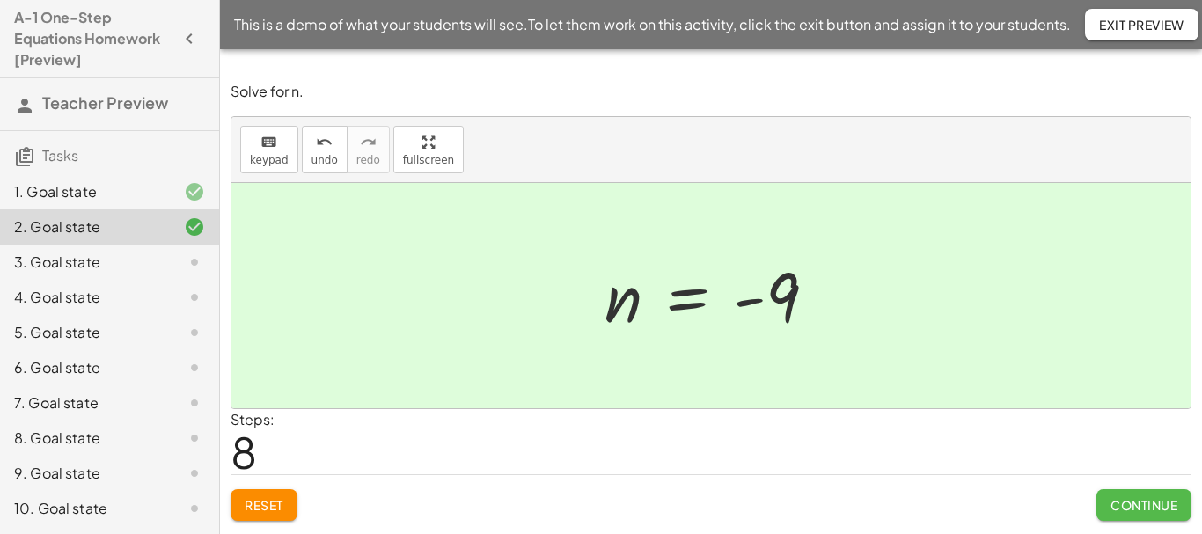
click at [1108, 504] on button "Continue" at bounding box center [1144, 505] width 95 height 32
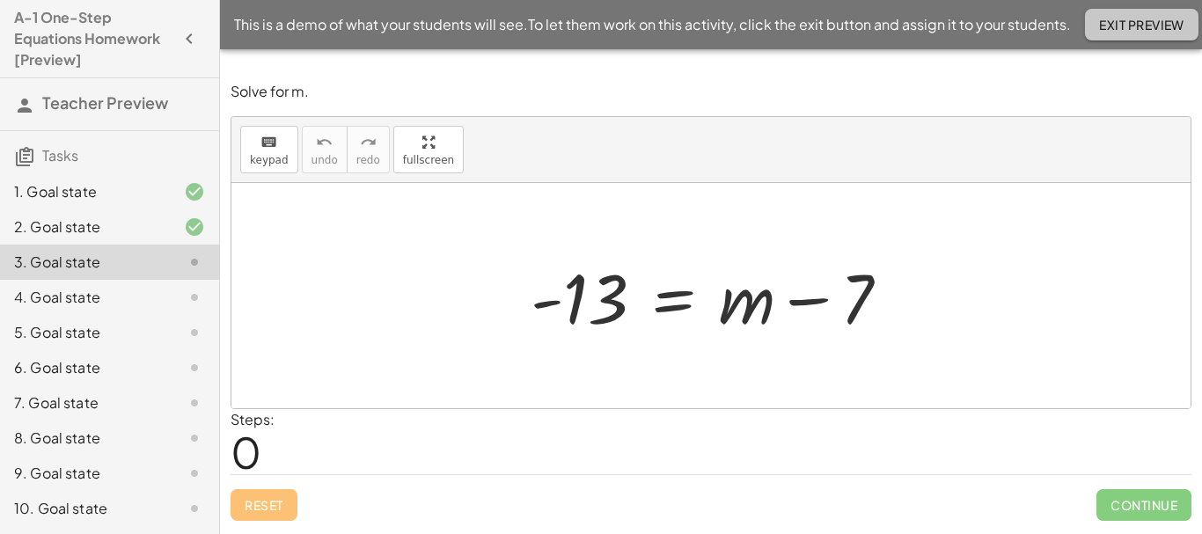
click at [1118, 17] on span "Exit Preview" at bounding box center [1141, 25] width 85 height 16
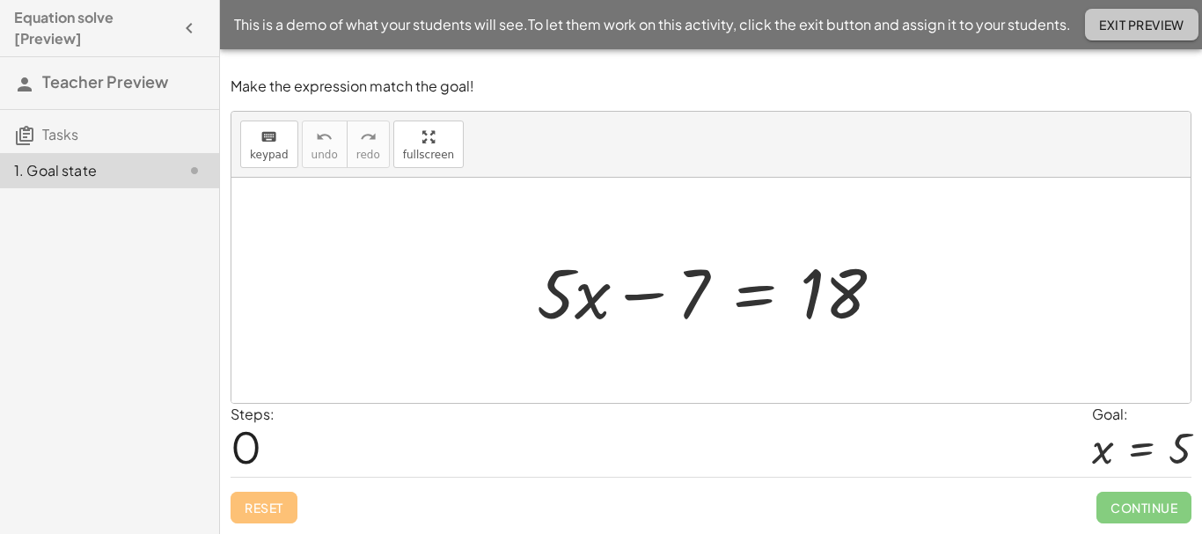
click at [1149, 29] on span "Exit Preview" at bounding box center [1141, 25] width 85 height 16
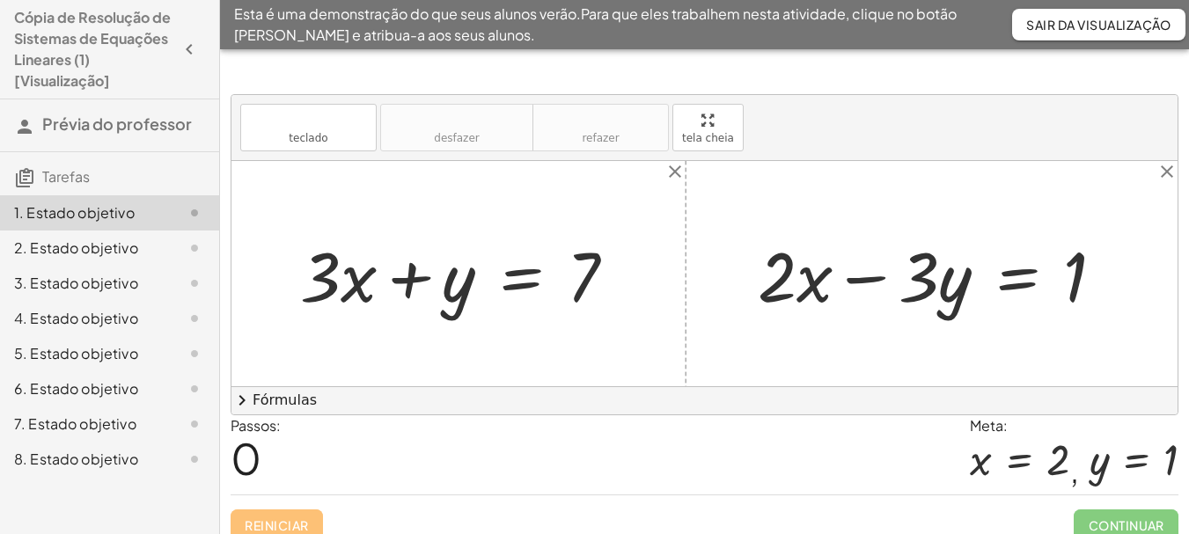
scroll to position [18, 0]
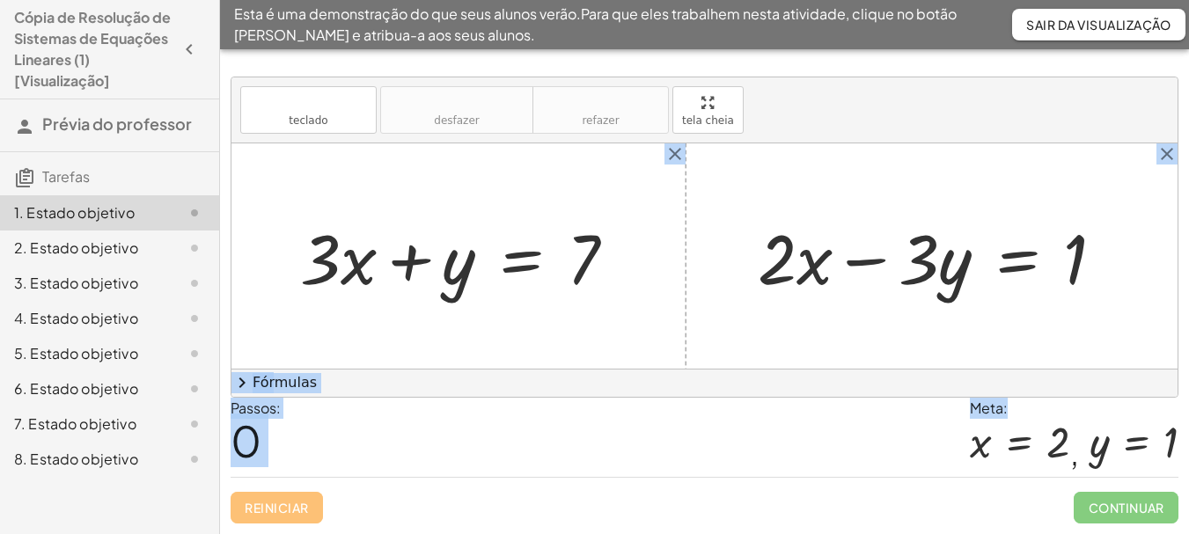
drag, startPoint x: 1066, startPoint y: 444, endPoint x: 364, endPoint y: 290, distance: 718.1
click at [364, 290] on div "teclado teclado desfazer desfazer refazer refazer tela cheia + · 3 · x + y = 7 …" at bounding box center [704, 283] width 969 height 502
click at [419, 307] on div at bounding box center [704, 255] width 946 height 225
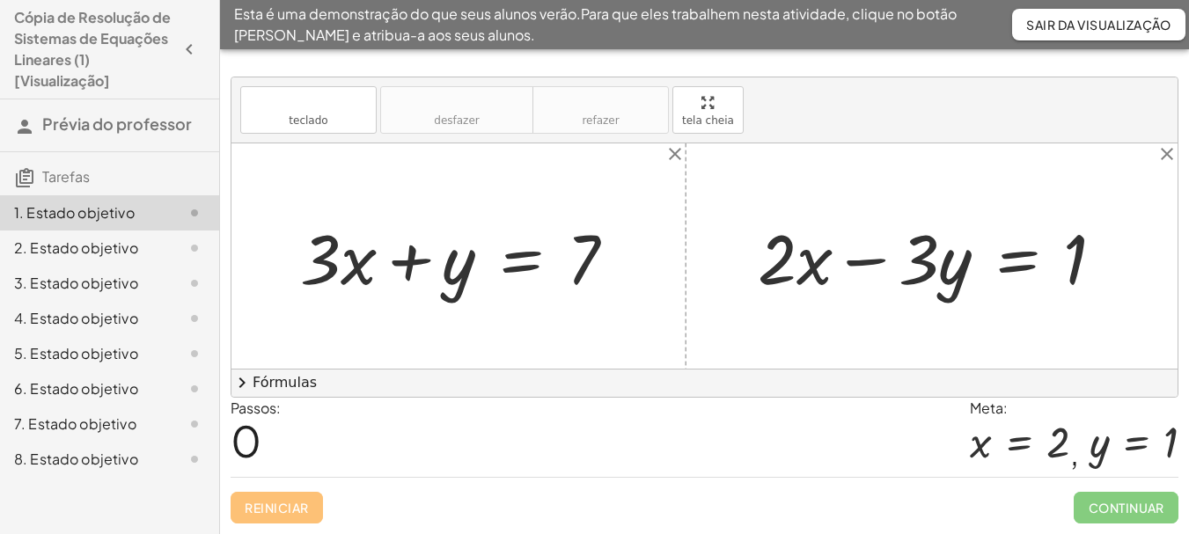
click at [356, 276] on div at bounding box center [465, 256] width 348 height 91
click at [316, 268] on div at bounding box center [465, 256] width 348 height 91
